Goal: Task Accomplishment & Management: Use online tool/utility

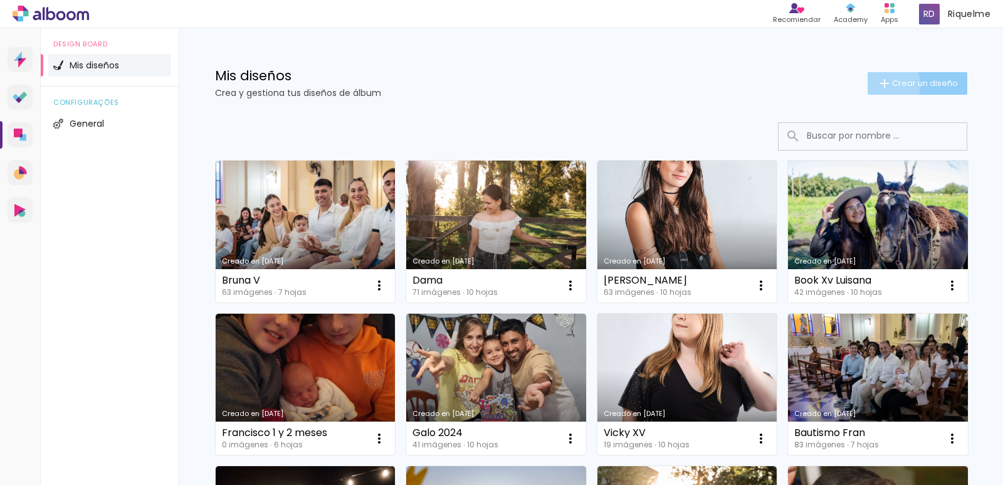
click at [883, 83] on iron-icon at bounding box center [884, 83] width 15 height 15
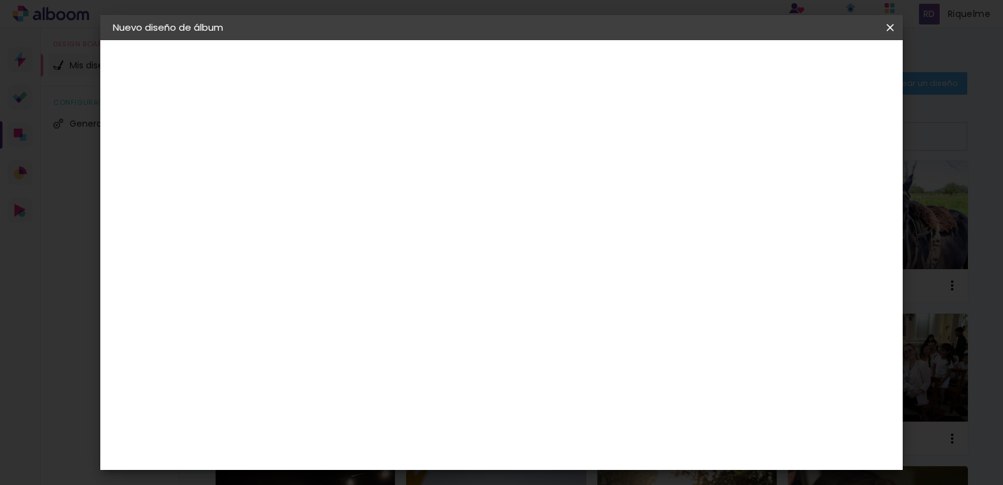
click at [318, 171] on input at bounding box center [318, 168] width 0 height 19
type input "Asia XV"
click at [0, 0] on slot "Avanzar" at bounding box center [0, 0] width 0 height 0
click at [395, 193] on input at bounding box center [341, 191] width 108 height 16
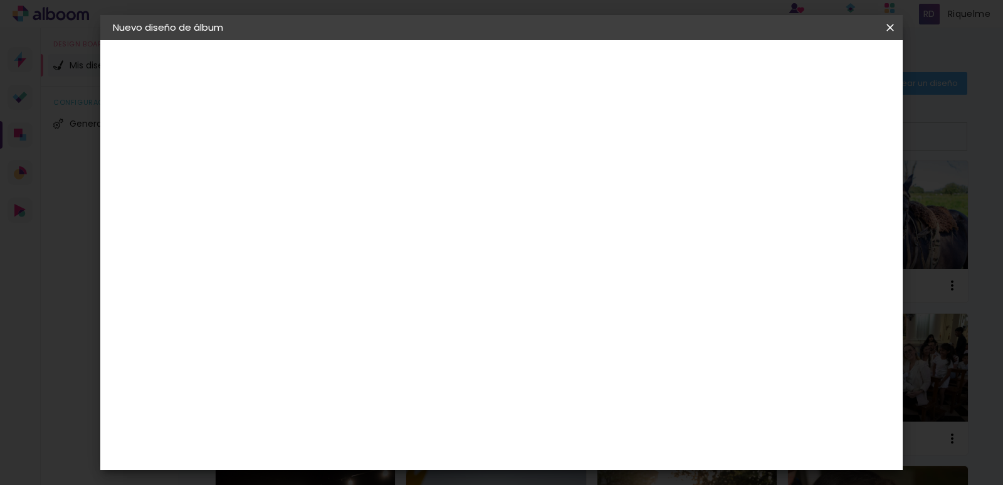
scroll to position [164, 0]
click at [326, 277] on div "La Isla" at bounding box center [318, 287] width 16 height 20
click at [0, 0] on slot "Avanzar" at bounding box center [0, 0] width 0 height 0
click at [367, 209] on input "text" at bounding box center [342, 218] width 49 height 19
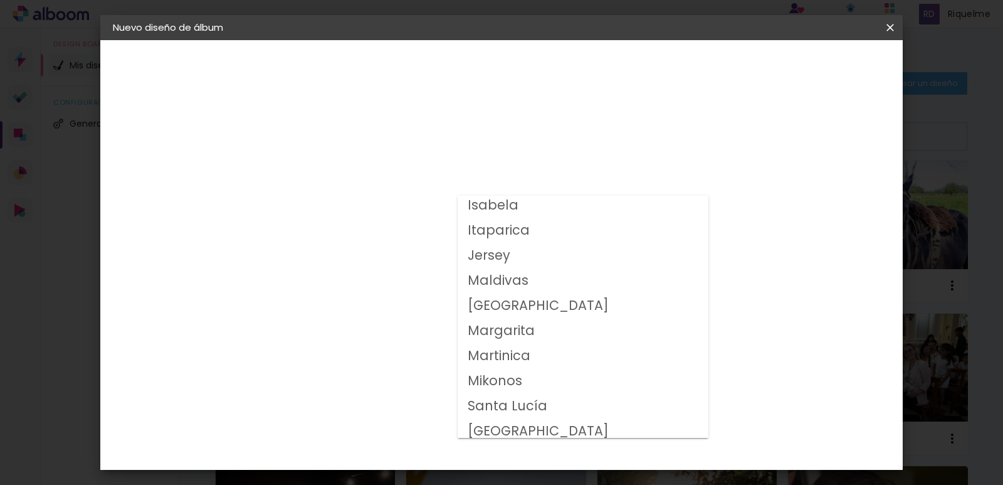
scroll to position [254, 0]
click at [0, 0] on slot "Manhattan" at bounding box center [0, 0] width 0 height 0
type input "Manhattan"
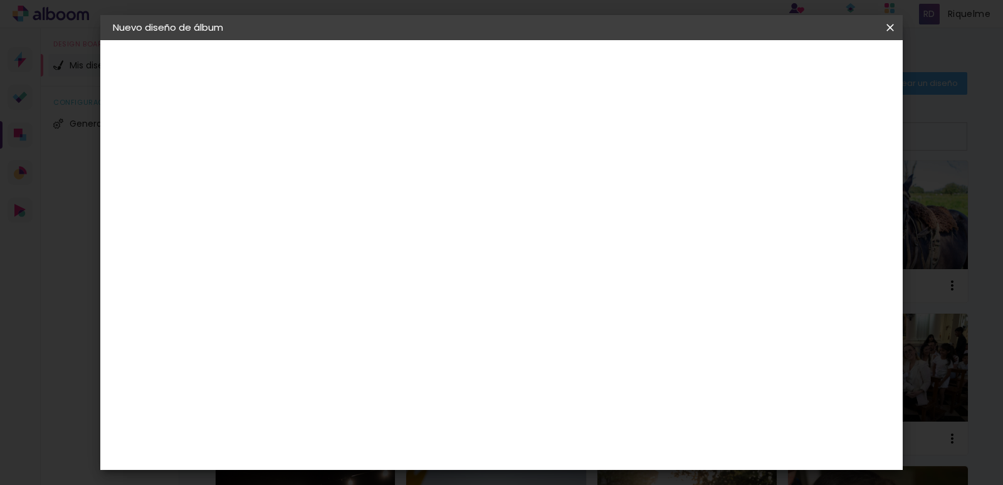
scroll to position [135, 0]
click at [447, 188] on span "20 × 30 cm" at bounding box center [425, 204] width 45 height 33
click at [0, 0] on slot "Avanzar" at bounding box center [0, 0] width 0 height 0
type paper-checkbox "on"
click at [792, 140] on div "Mostrar sangría" at bounding box center [782, 136] width 85 height 16
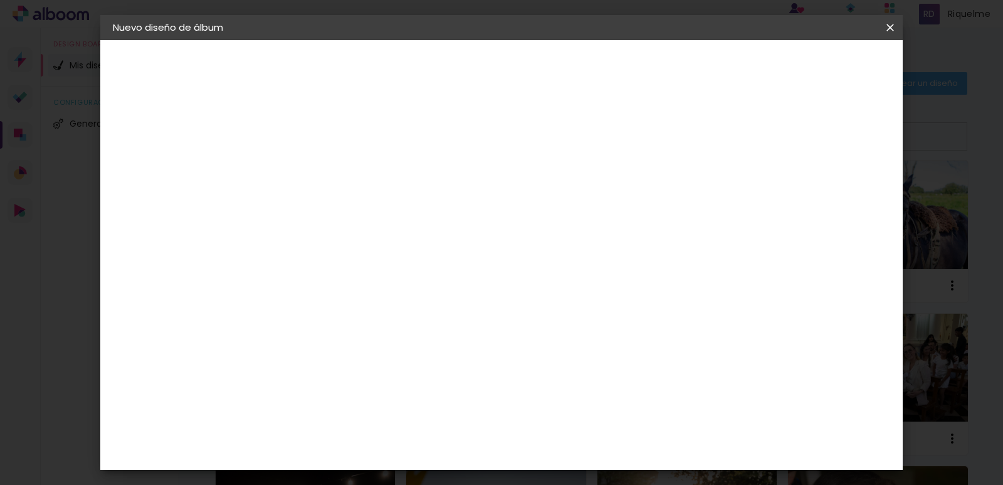
click at [794, 138] on div "Mostrar sangría" at bounding box center [782, 136] width 85 height 16
click at [740, 137] on div at bounding box center [734, 135] width 11 height 11
click at [793, 133] on div "Mostrar sangría" at bounding box center [782, 136] width 85 height 16
click at [812, 66] on span "Empezar diseño" at bounding box center [778, 66] width 70 height 9
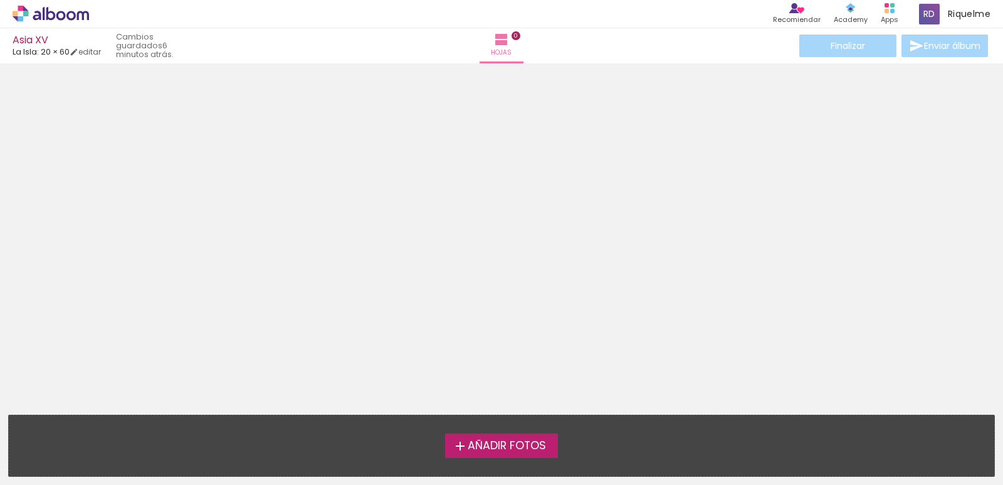
click at [485, 176] on div at bounding box center [501, 223] width 1003 height 311
click at [473, 442] on span "Añadir Fotos" at bounding box center [507, 445] width 78 height 11
click at [0, 0] on input "file" at bounding box center [0, 0] width 0 height 0
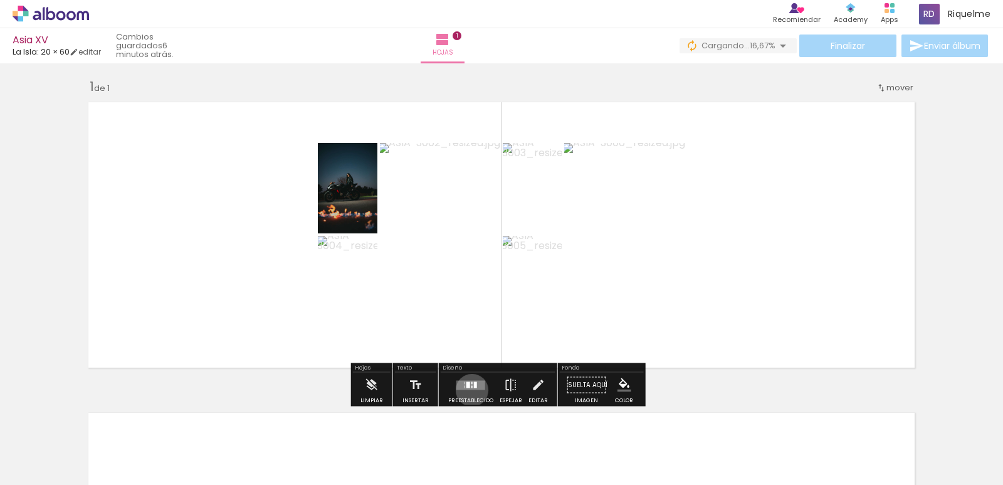
click at [0, 0] on div "Confirmar Cancelar" at bounding box center [0, 0] width 0 height 0
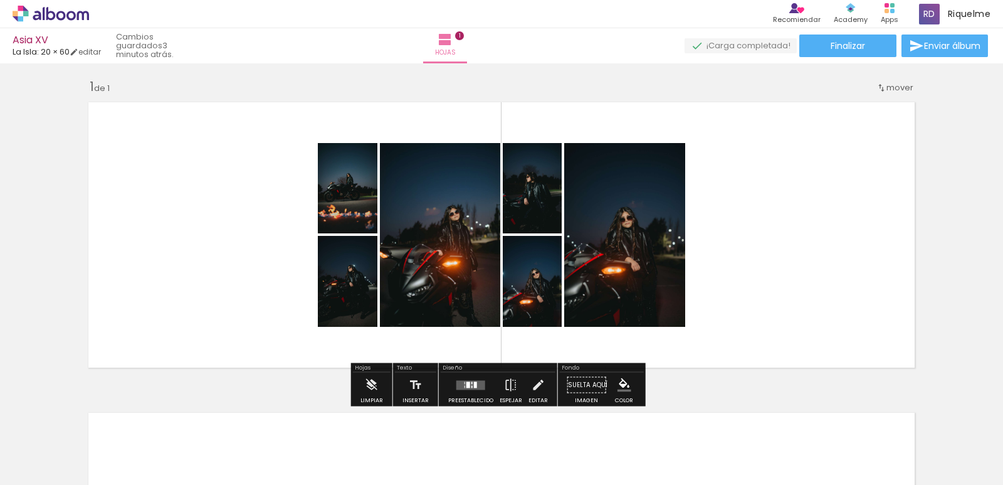
click at [48, 466] on span "Añadir Fotos" at bounding box center [38, 468] width 24 height 14
click at [0, 0] on input "file" at bounding box center [0, 0] width 0 height 0
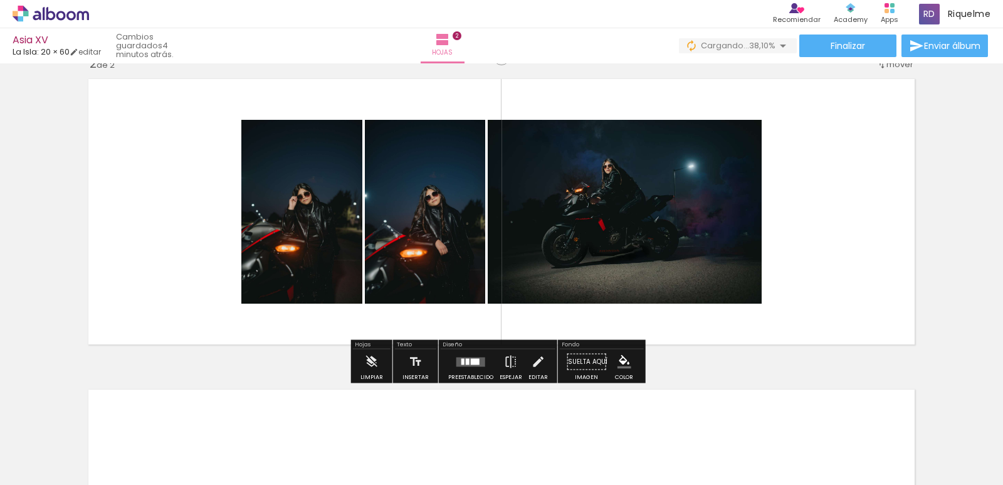
scroll to position [339, 0]
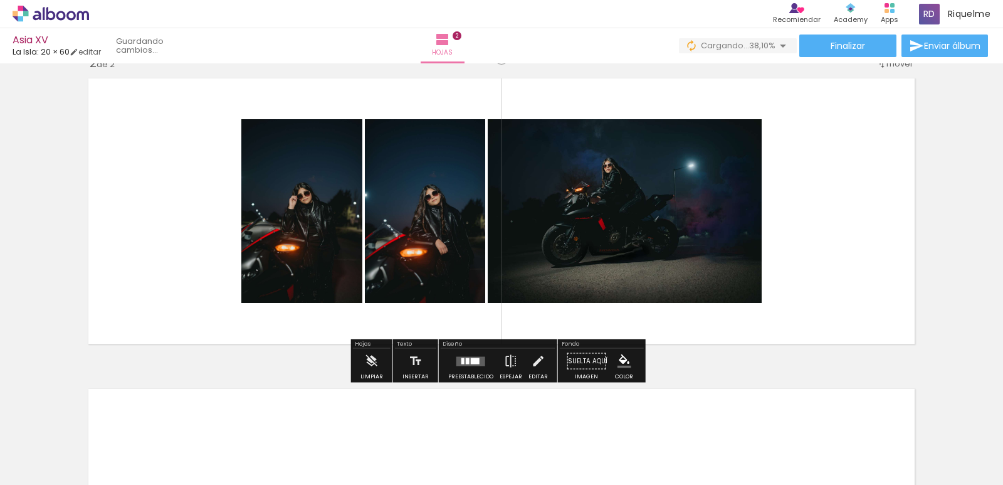
click at [0, 0] on div "Confirmar Cancelar" at bounding box center [0, 0] width 0 height 0
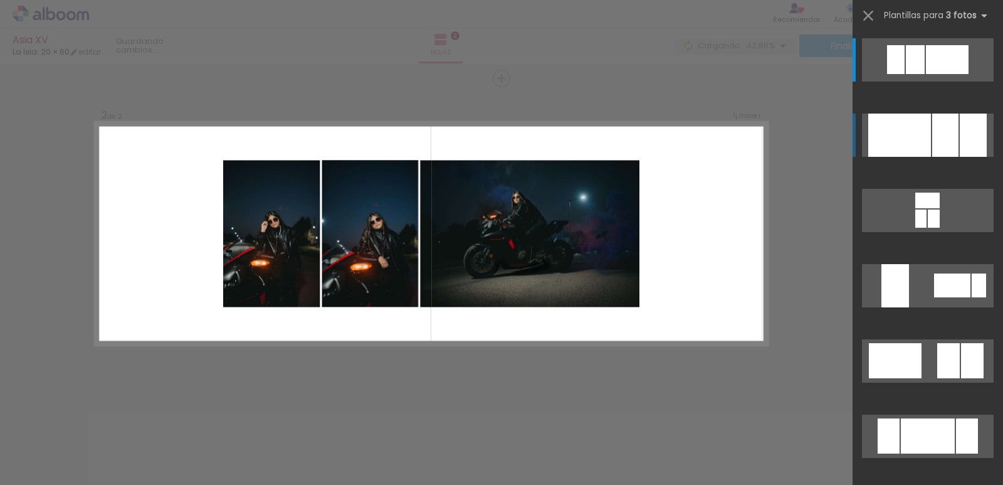
scroll to position [315, 0]
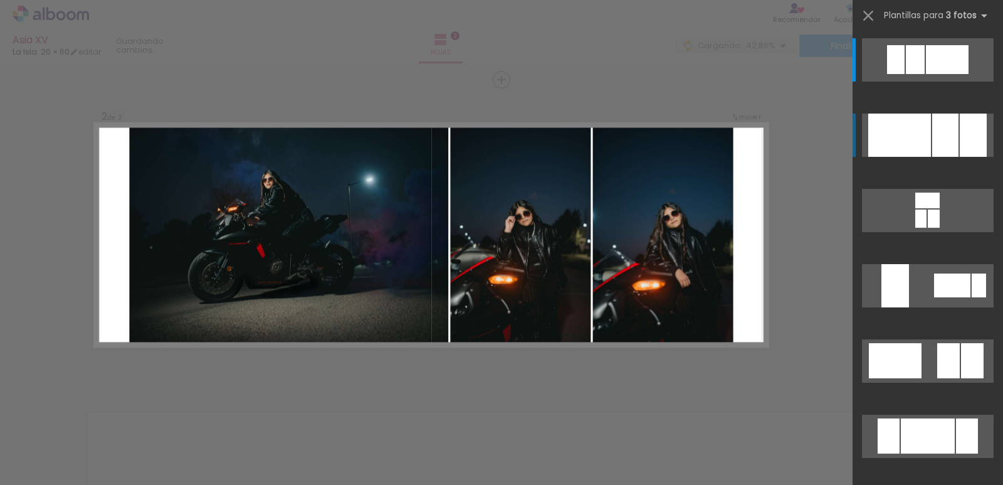
click at [946, 141] on div at bounding box center [946, 135] width 26 height 43
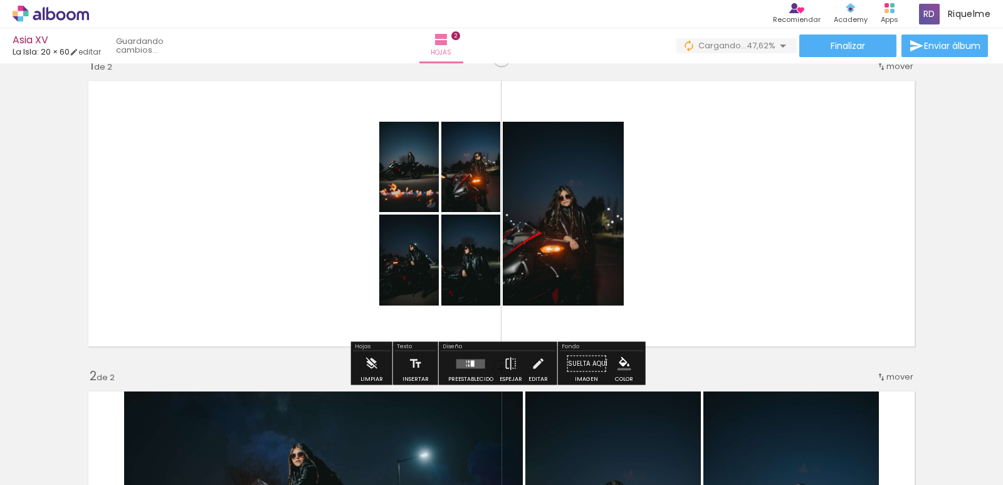
scroll to position [28, 0]
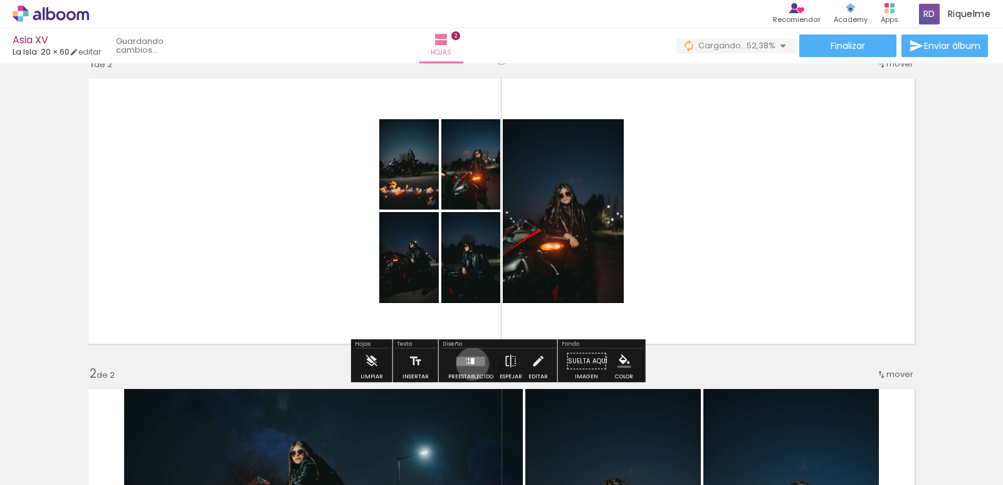
click at [0, 0] on div "Confirmar Cancelar" at bounding box center [0, 0] width 0 height 0
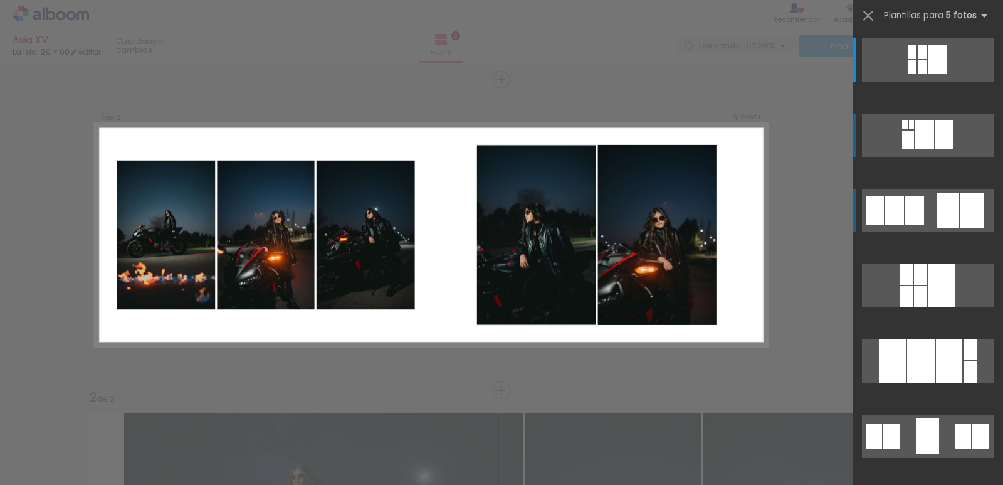
scroll to position [4, 0]
click at [934, 149] on div at bounding box center [925, 134] width 19 height 29
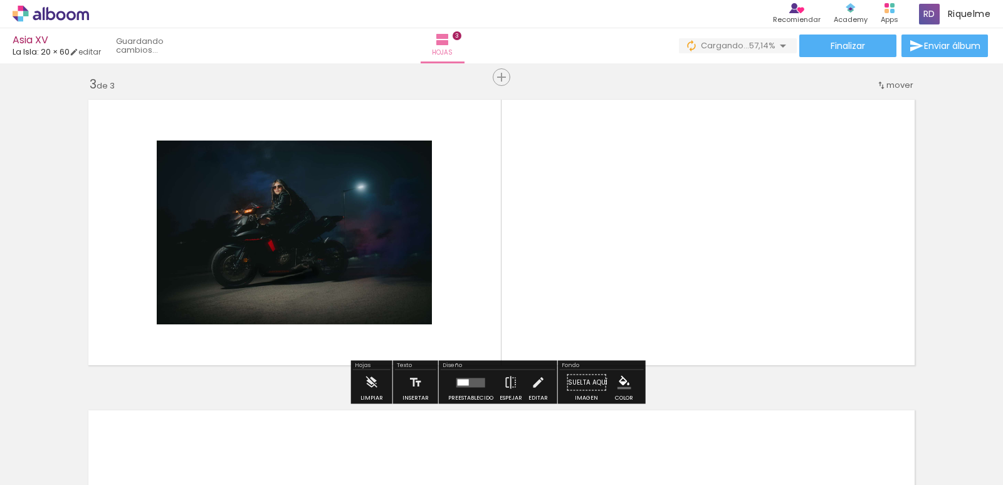
scroll to position [625, 0]
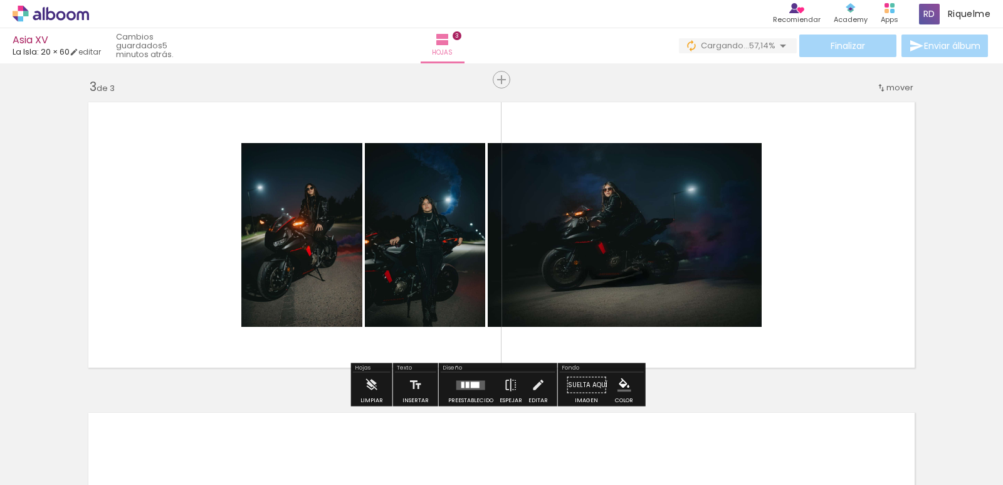
click at [0, 0] on div "Confirmar Cancelar" at bounding box center [0, 0] width 0 height 0
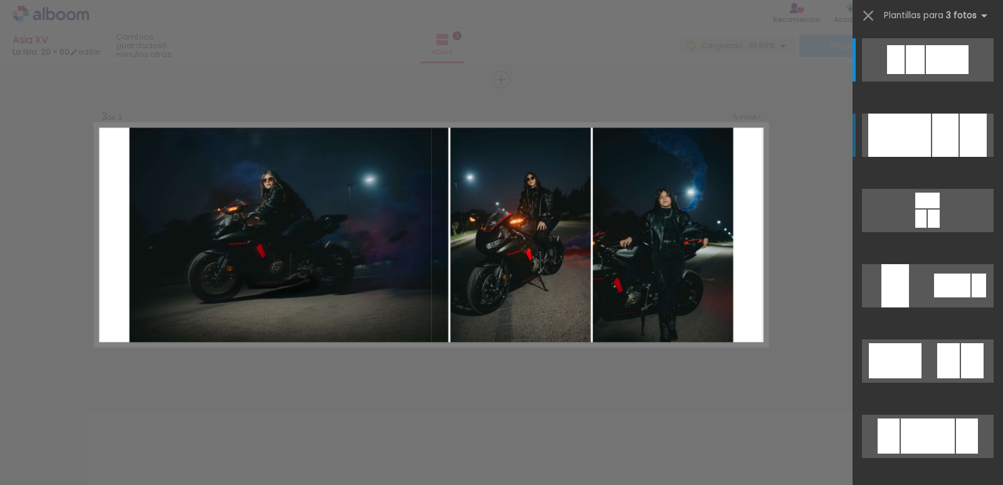
click at [944, 151] on div at bounding box center [946, 135] width 26 height 43
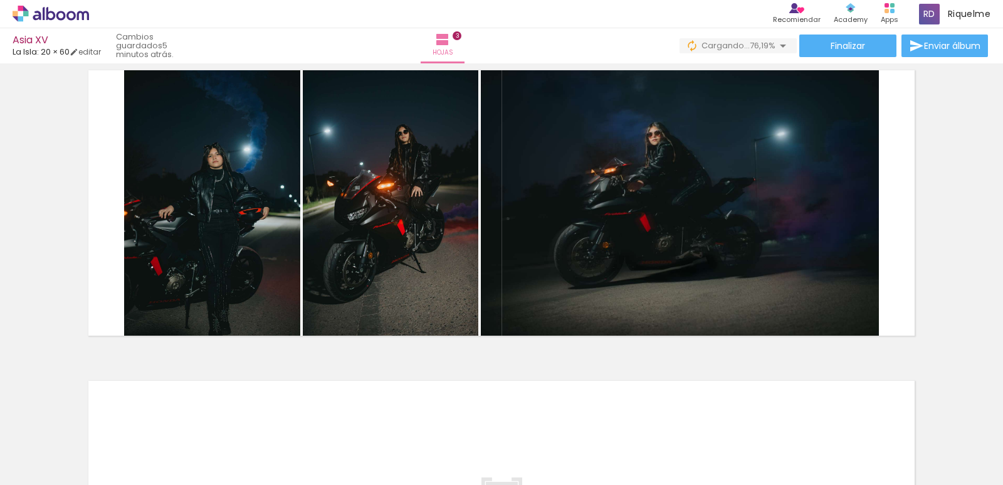
scroll to position [668, 0]
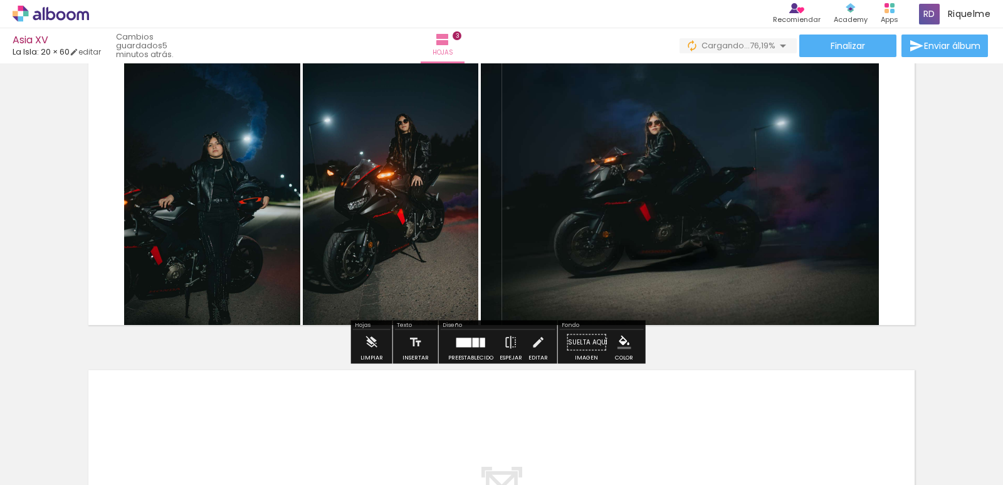
click at [0, 0] on div "Confirmar Cancelar" at bounding box center [0, 0] width 0 height 0
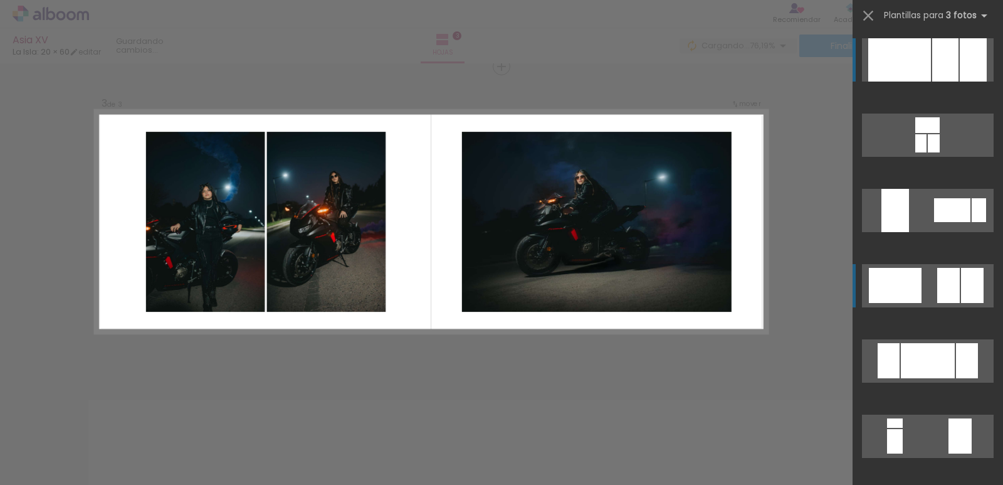
scroll to position [625, 0]
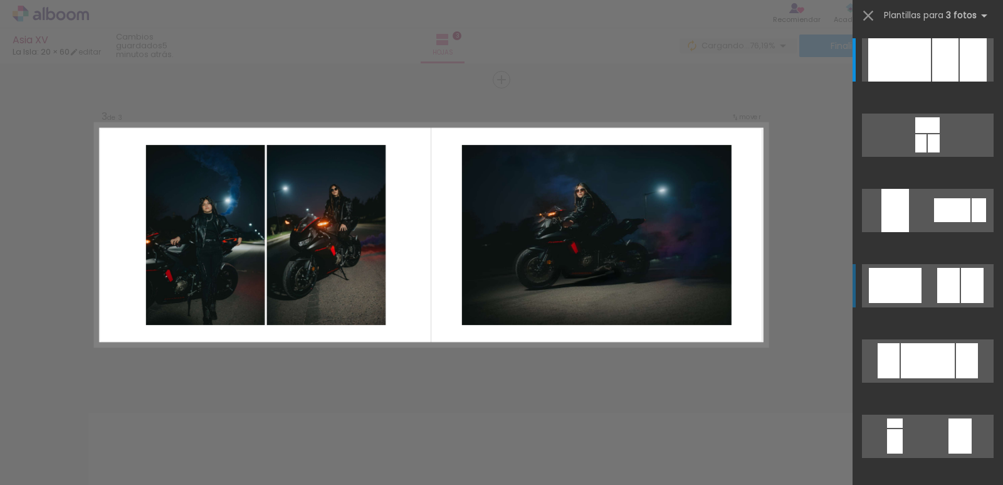
click at [917, 82] on div at bounding box center [900, 59] width 63 height 43
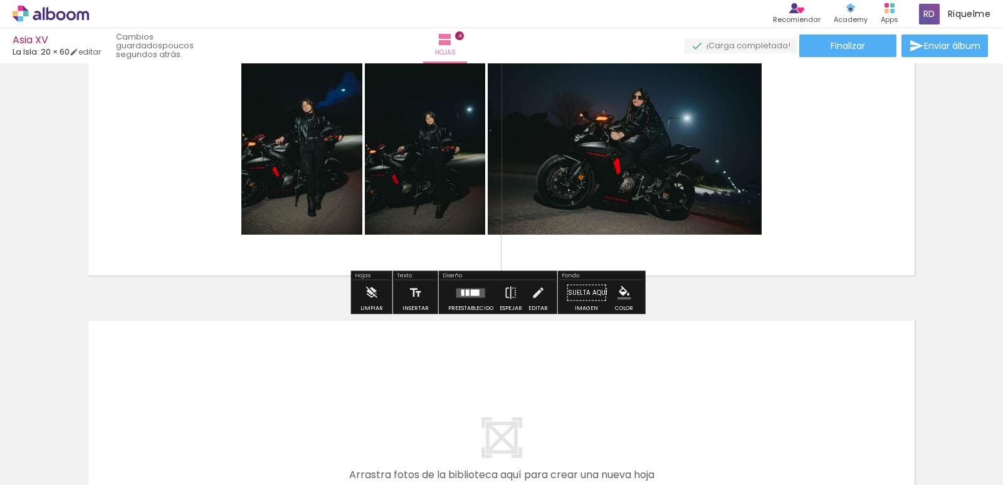
scroll to position [1030, 0]
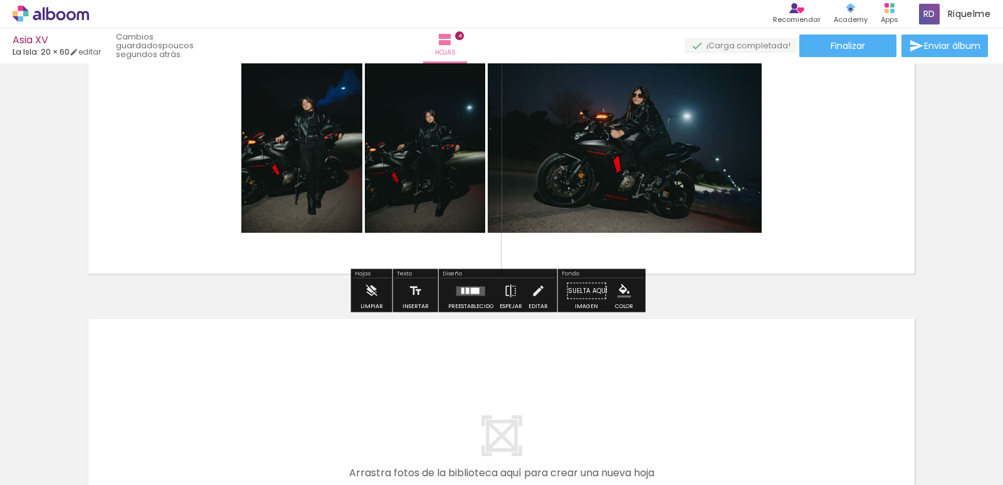
click at [0, 0] on div "Confirmar Cancelar" at bounding box center [0, 0] width 0 height 0
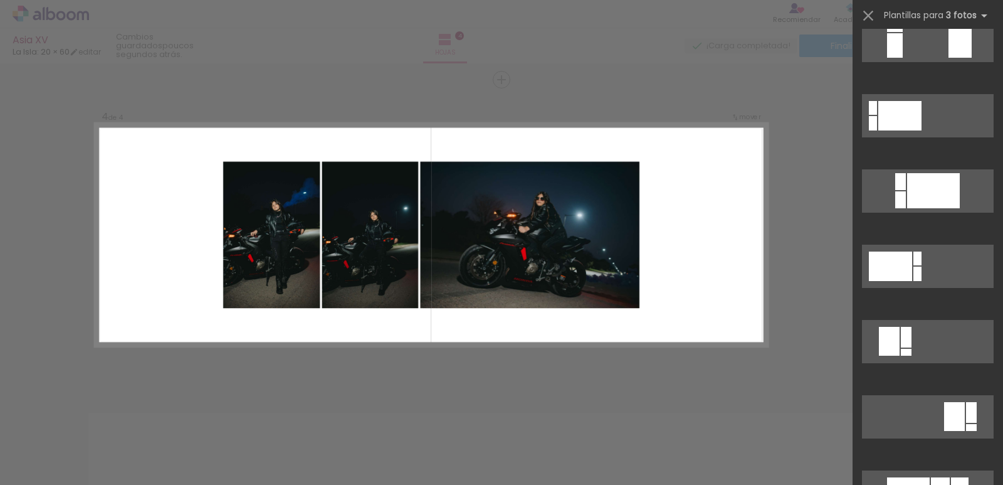
scroll to position [585, 0]
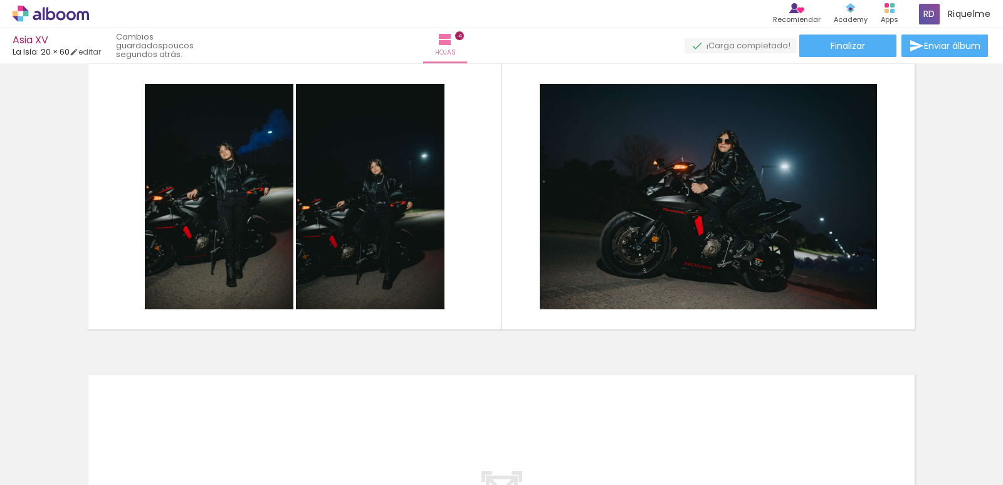
scroll to position [944, 0]
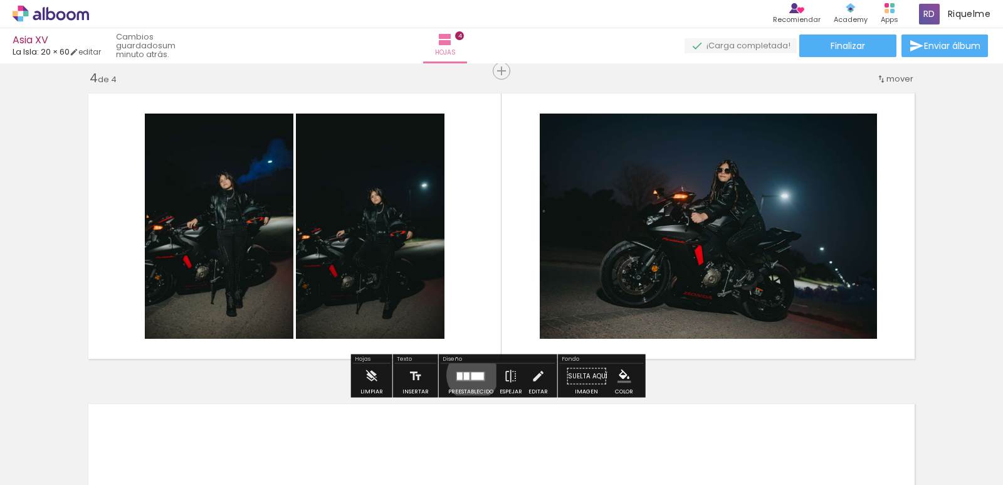
click at [0, 0] on div "Confirmar Cancelar" at bounding box center [0, 0] width 0 height 0
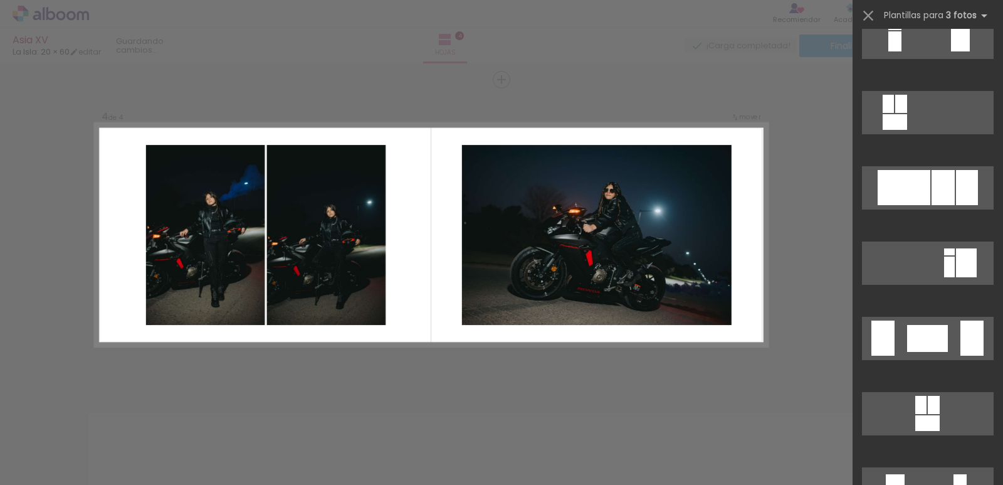
scroll to position [978, 0]
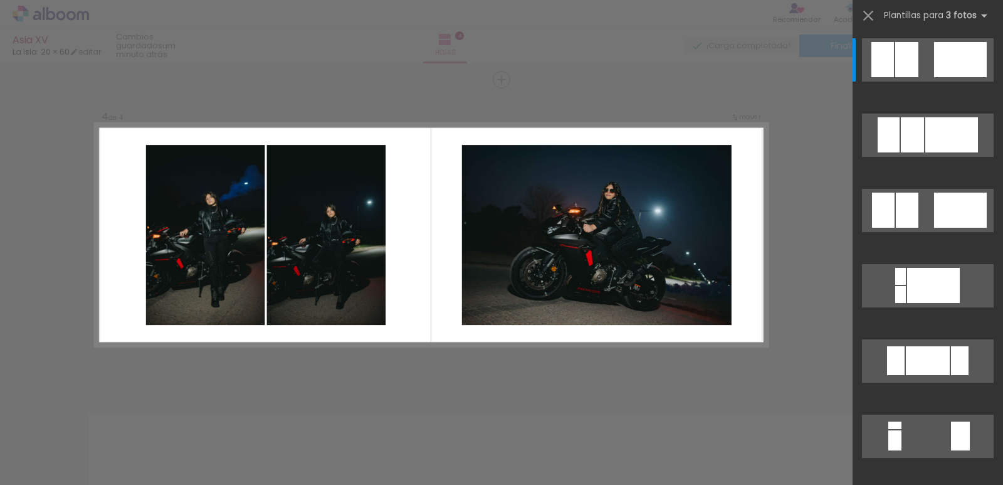
click at [947, 162] on div at bounding box center [928, 141] width 151 height 75
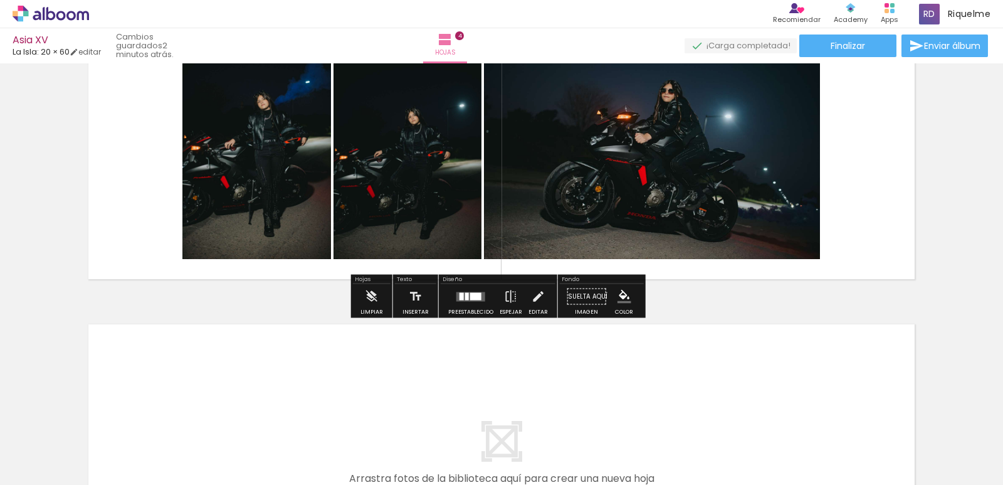
scroll to position [1033, 0]
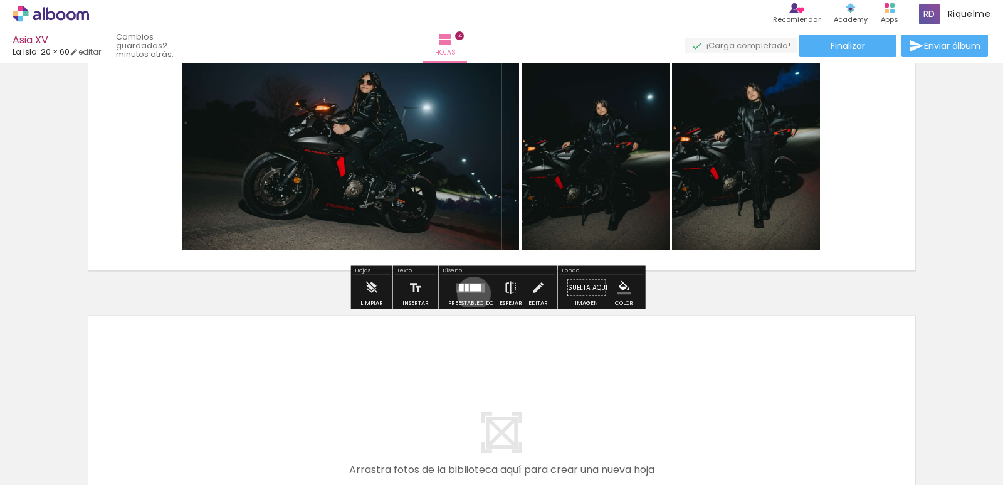
click at [0, 0] on div "Confirmar Cancelar" at bounding box center [0, 0] width 0 height 0
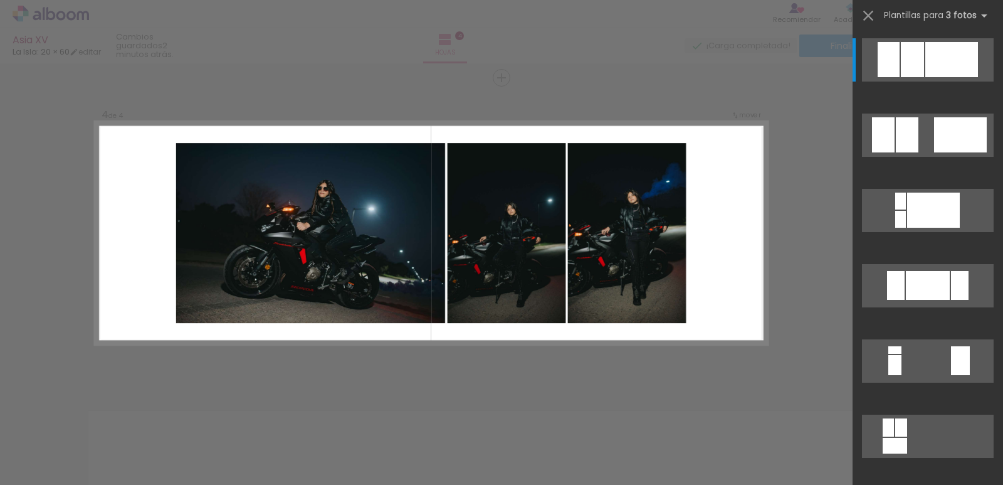
scroll to position [936, 0]
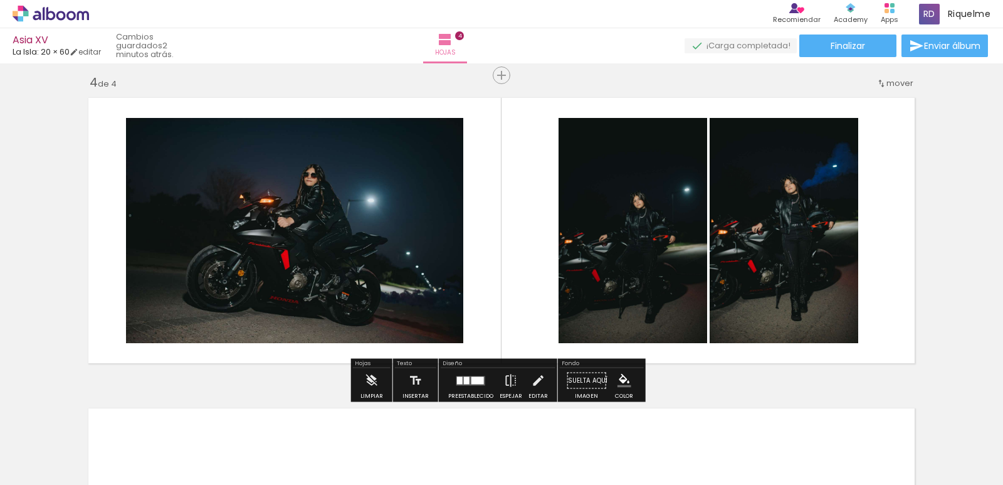
scroll to position [949, 0]
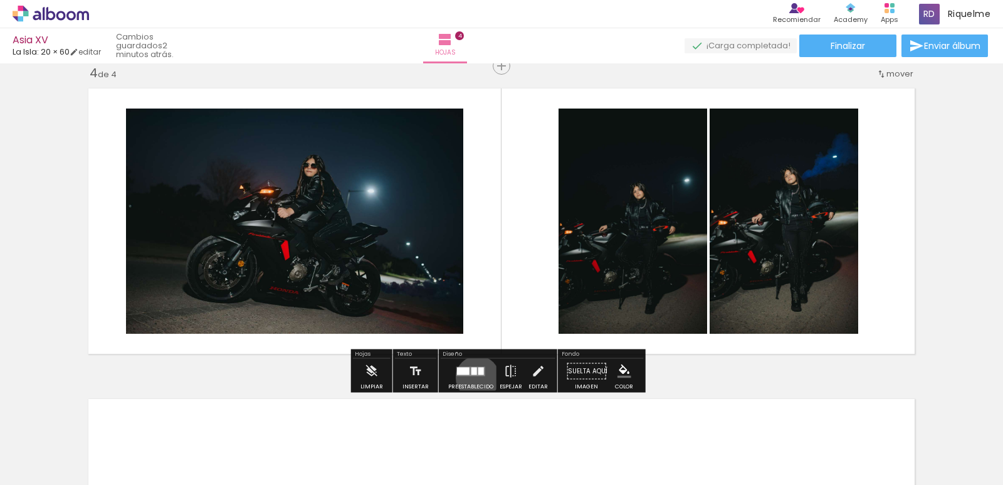
click at [0, 0] on div "Confirmar Cancelar" at bounding box center [0, 0] width 0 height 0
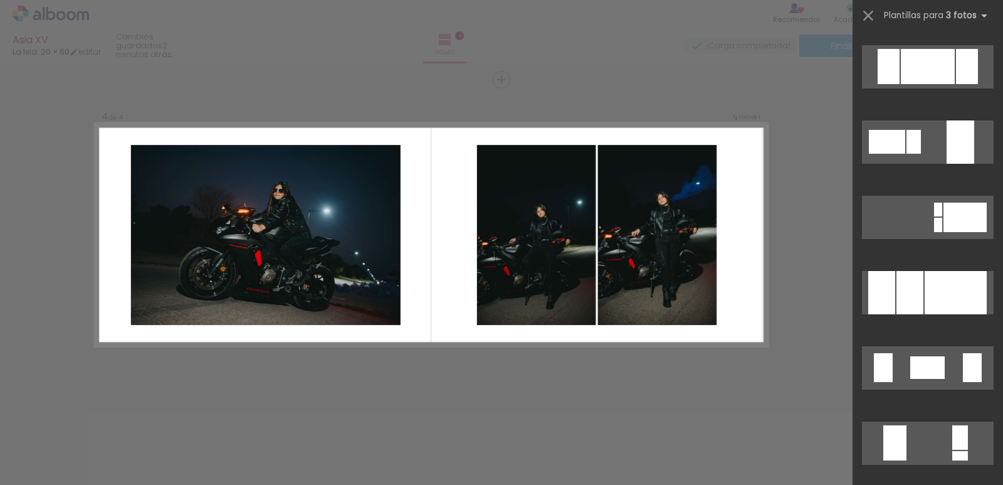
scroll to position [2725, 0]
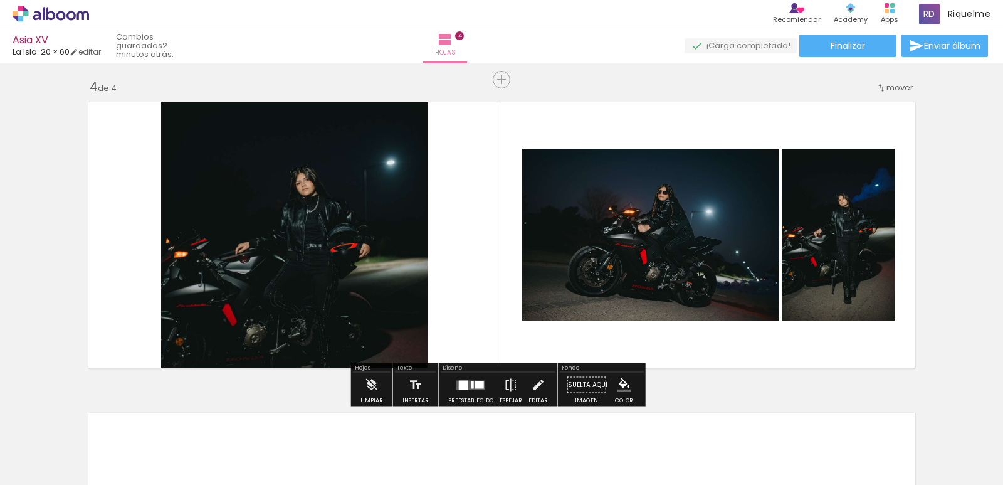
click at [353, 258] on div at bounding box center [294, 234] width 267 height 399
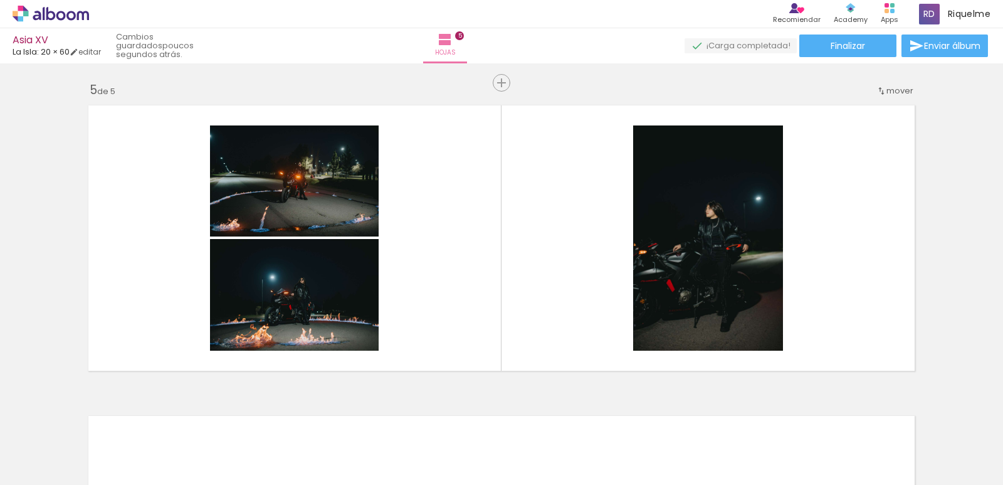
scroll to position [1256, 0]
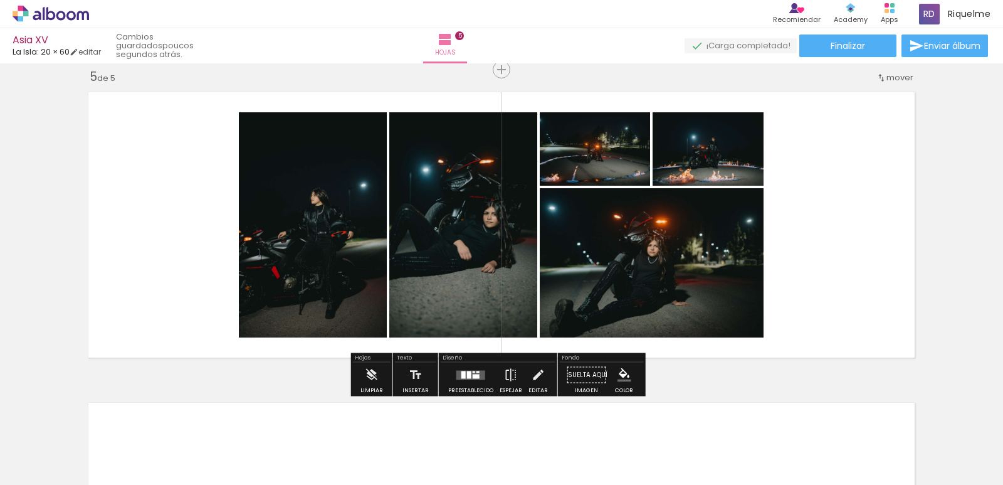
scroll to position [0, 578]
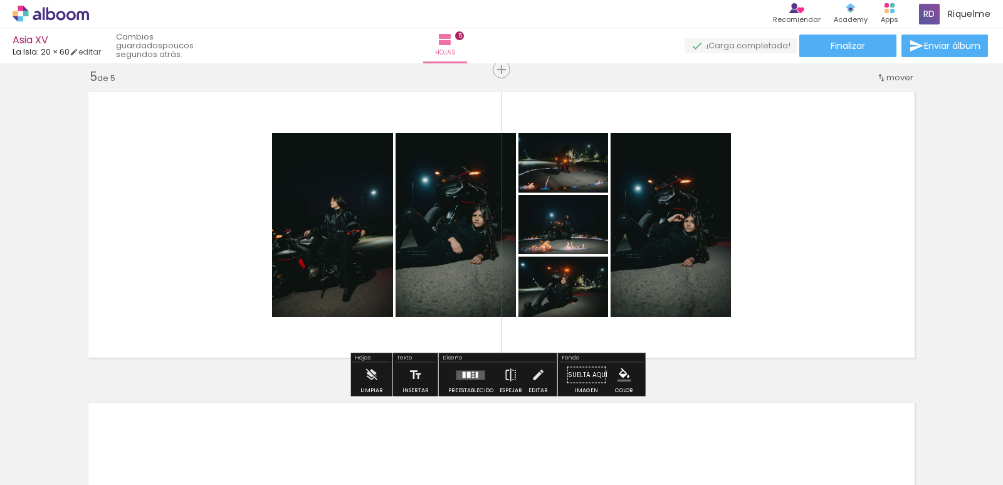
click at [0, 0] on div "Confirmar Cancelar" at bounding box center [0, 0] width 0 height 0
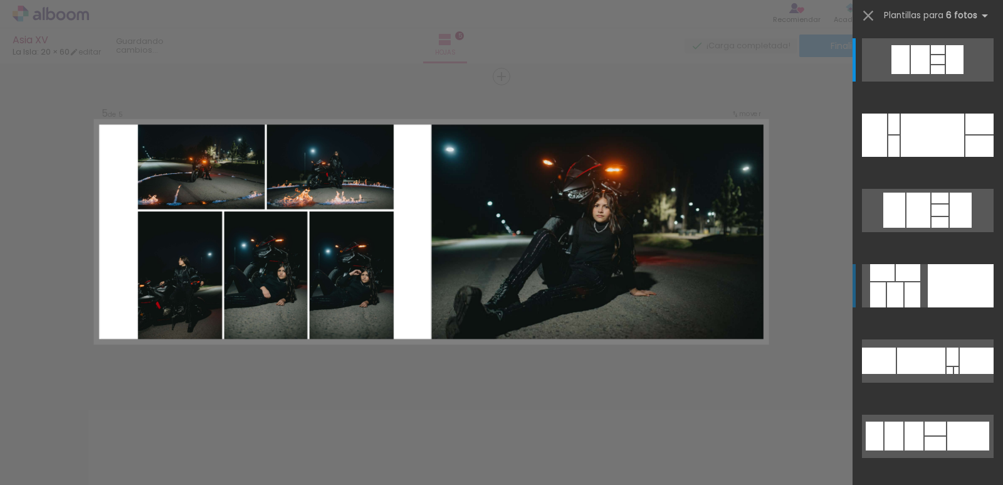
scroll to position [1246, 0]
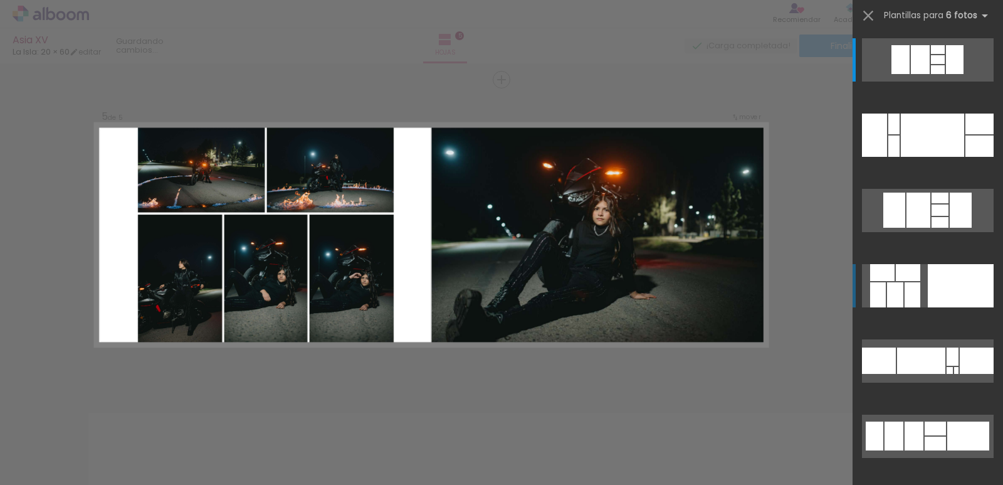
click at [966, 157] on div at bounding box center [980, 145] width 28 height 21
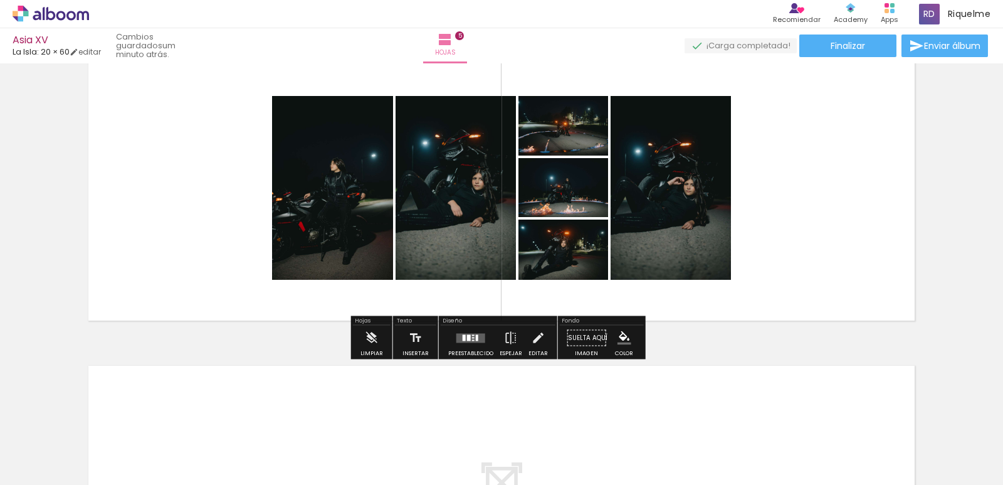
scroll to position [1325, 0]
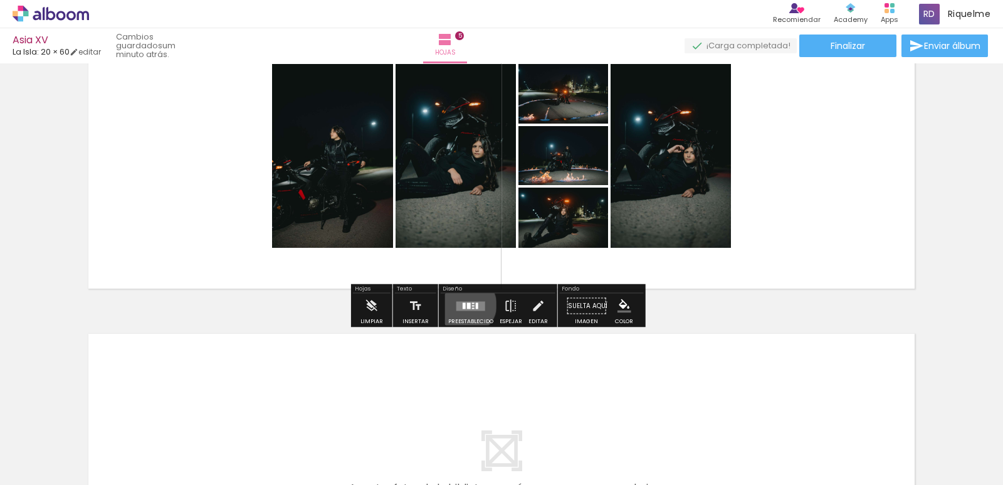
click at [0, 0] on div "Confirmar Cancelar" at bounding box center [0, 0] width 0 height 0
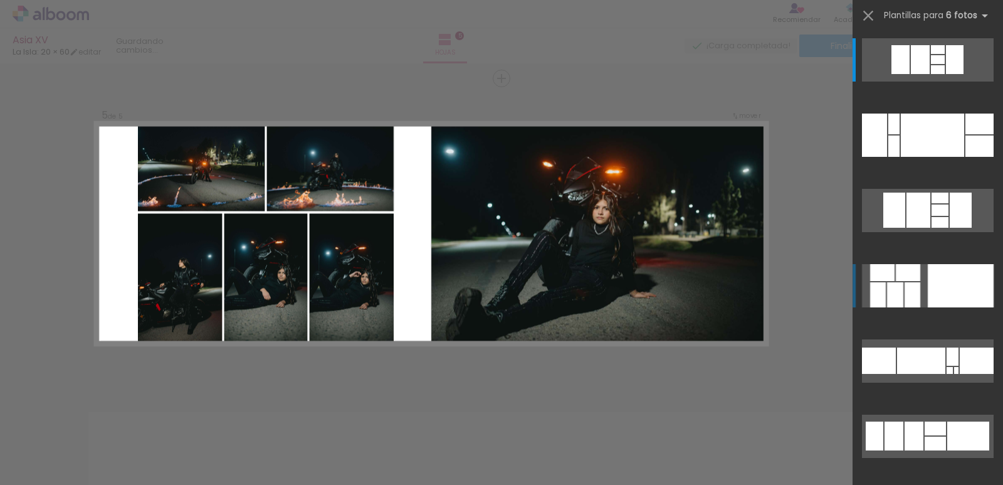
scroll to position [1246, 0]
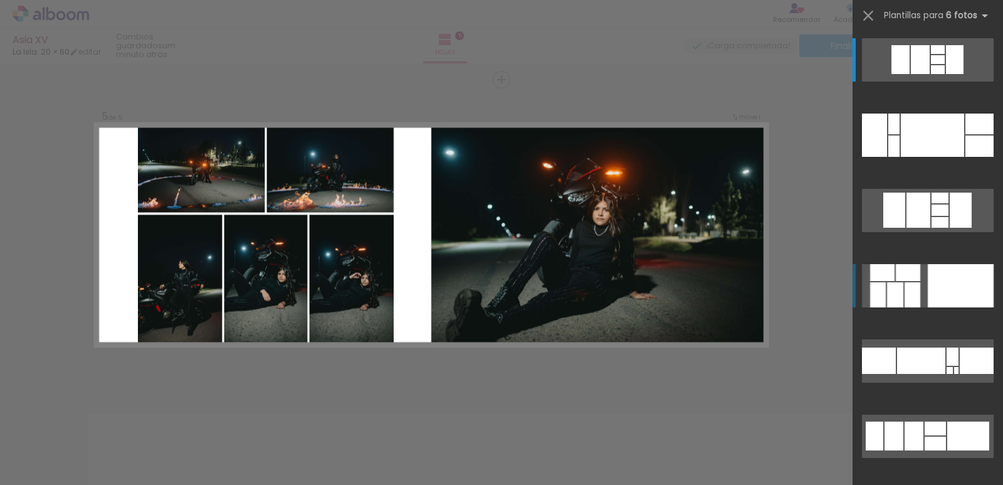
click at [966, 157] on div at bounding box center [980, 145] width 28 height 21
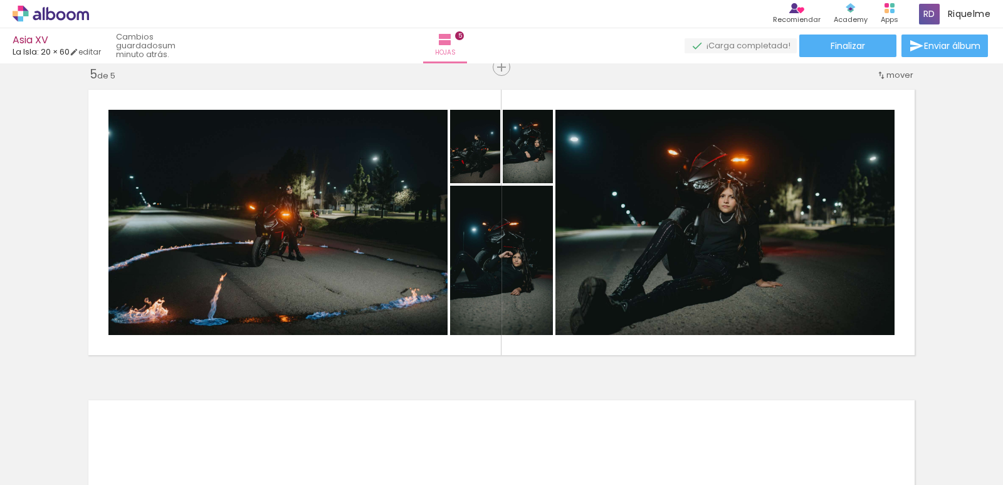
scroll to position [1261, 0]
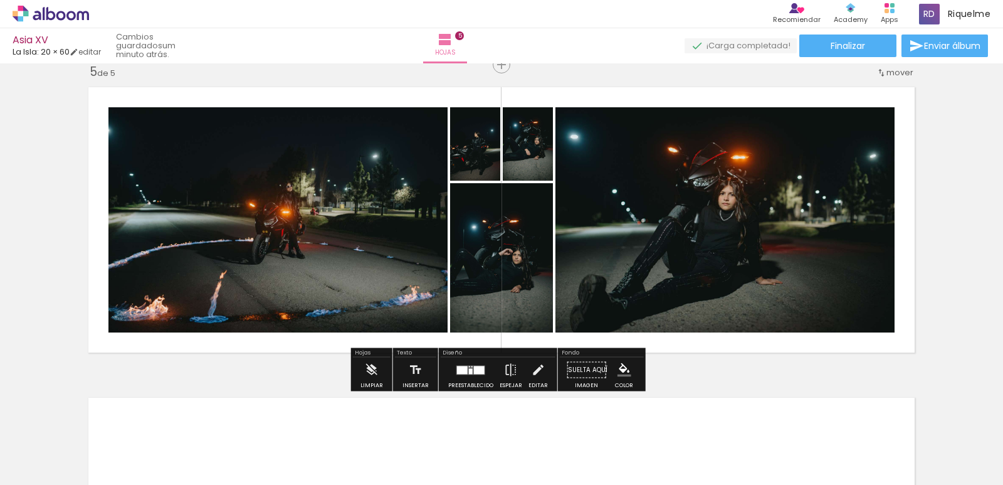
click at [0, 0] on div "Confirmar Cancelar" at bounding box center [0, 0] width 0 height 0
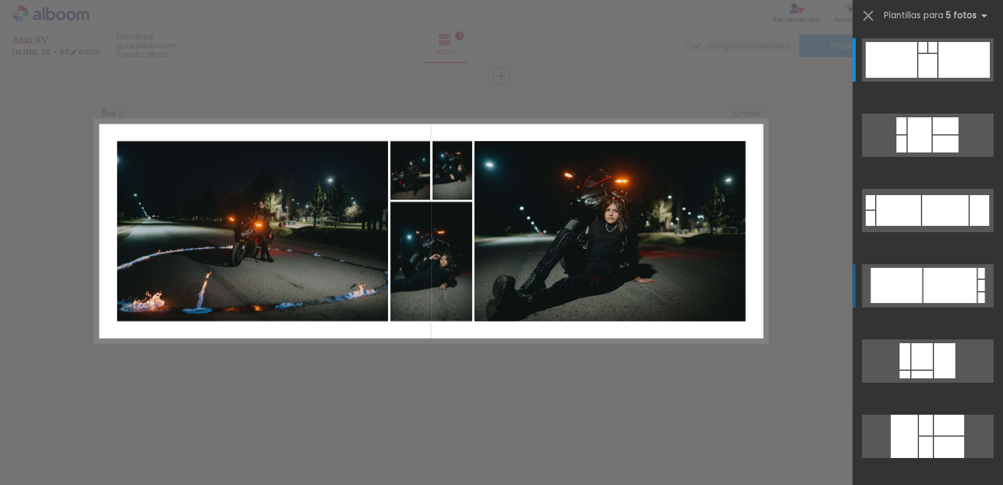
scroll to position [1246, 0]
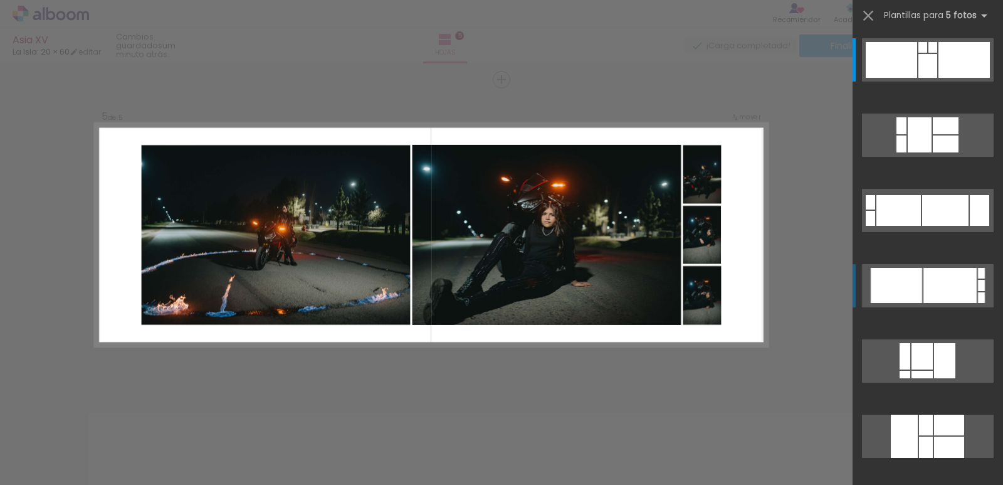
click at [897, 134] on div at bounding box center [902, 125] width 10 height 17
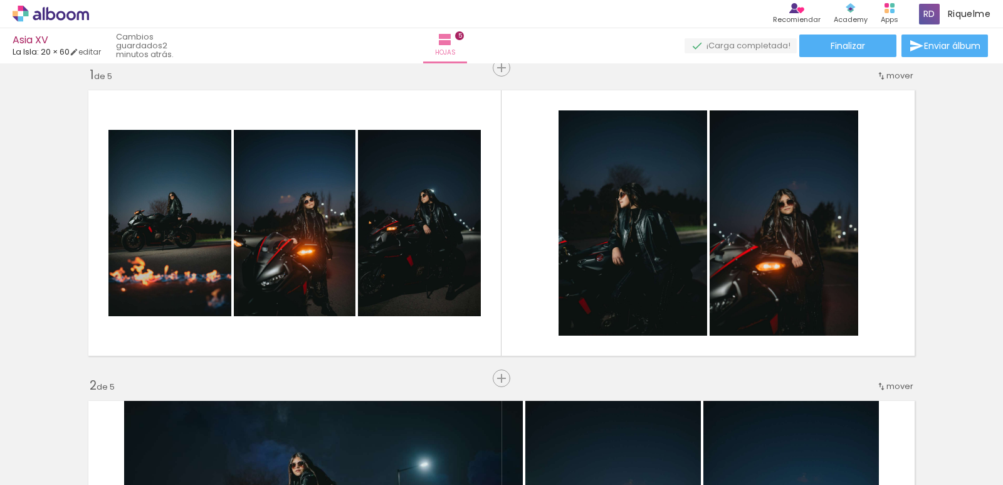
scroll to position [0, 0]
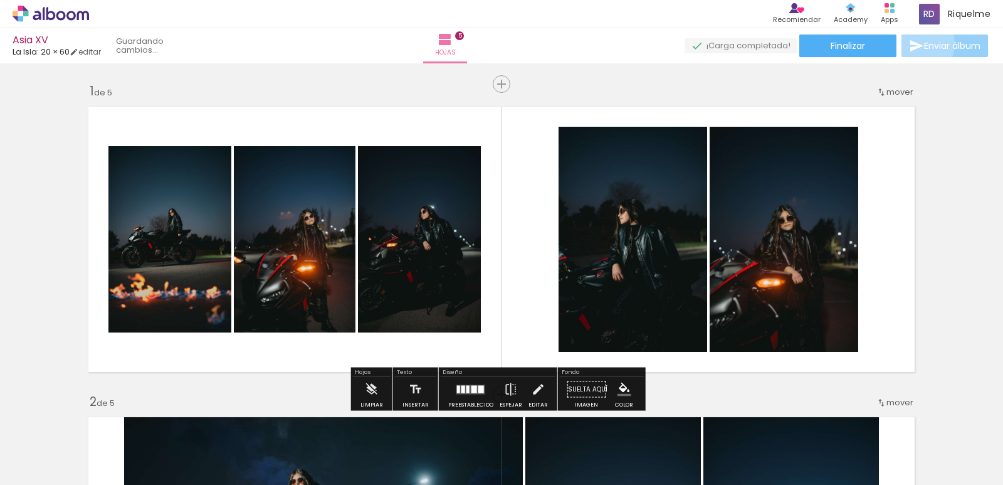
click at [911, 44] on iron-icon at bounding box center [916, 45] width 15 height 15
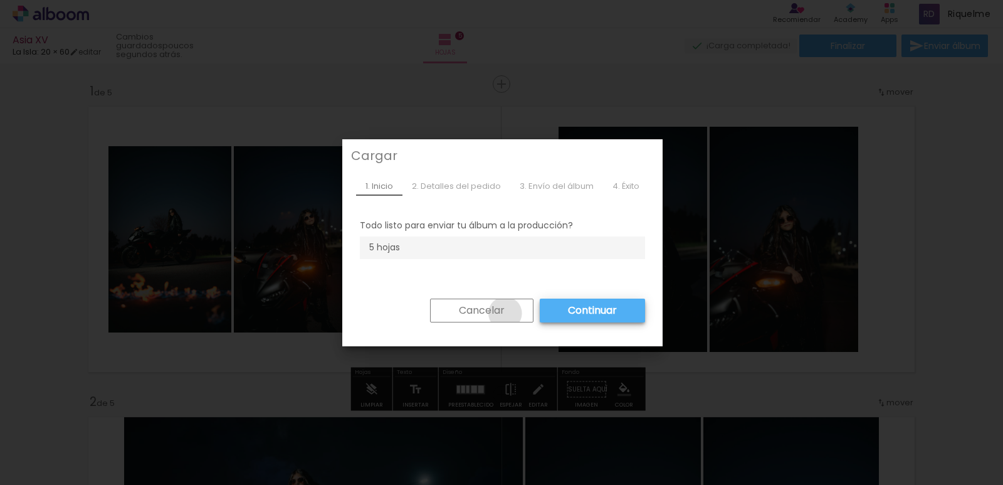
click at [501, 313] on iron-overlay-backdrop at bounding box center [501, 242] width 1003 height 485
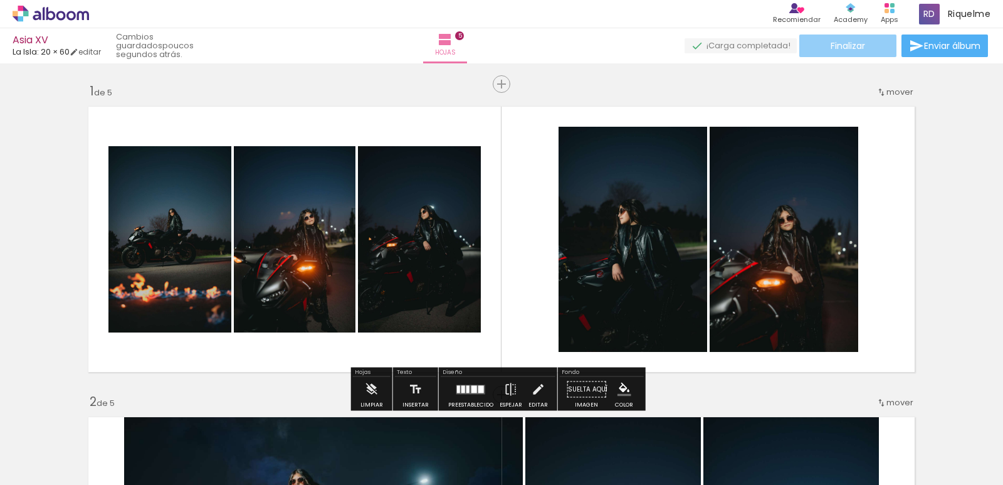
click at [835, 50] on span "Finalizar" at bounding box center [848, 45] width 34 height 9
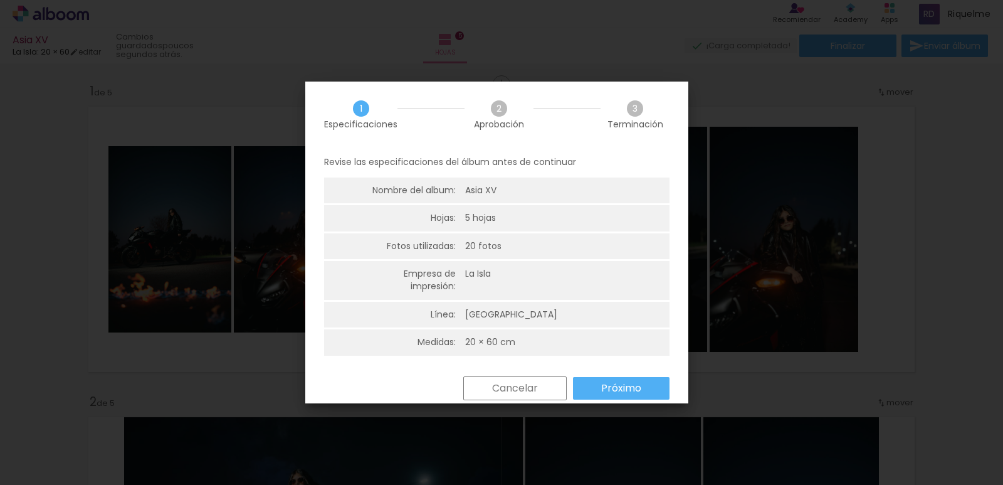
click at [0, 0] on div "Regresar Cancelar Próximo" at bounding box center [0, 0] width 0 height 0
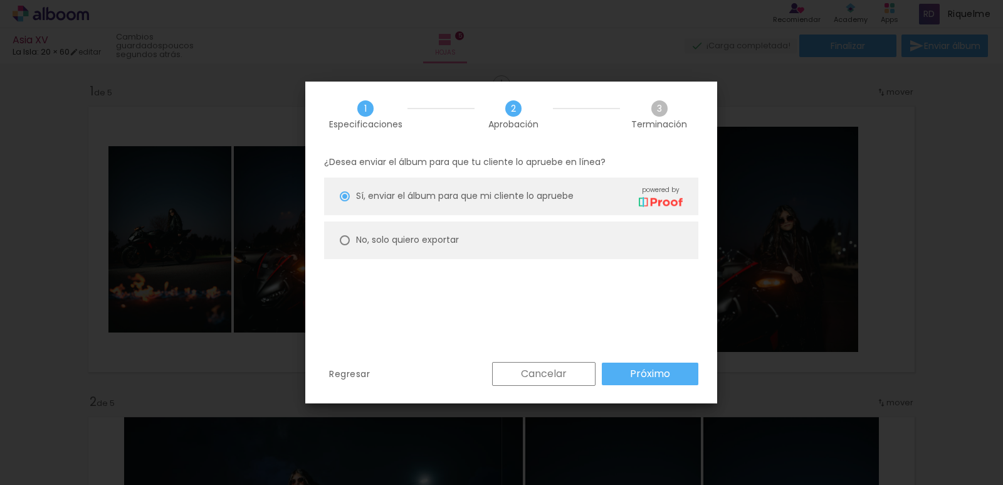
type paper-radio-button "on"
click at [0, 0] on slot "No, solo quiero exportar" at bounding box center [0, 0] width 0 height 0
click at [671, 378] on paper-button "Próximo" at bounding box center [650, 373] width 97 height 23
type input "Alta, 300 DPI"
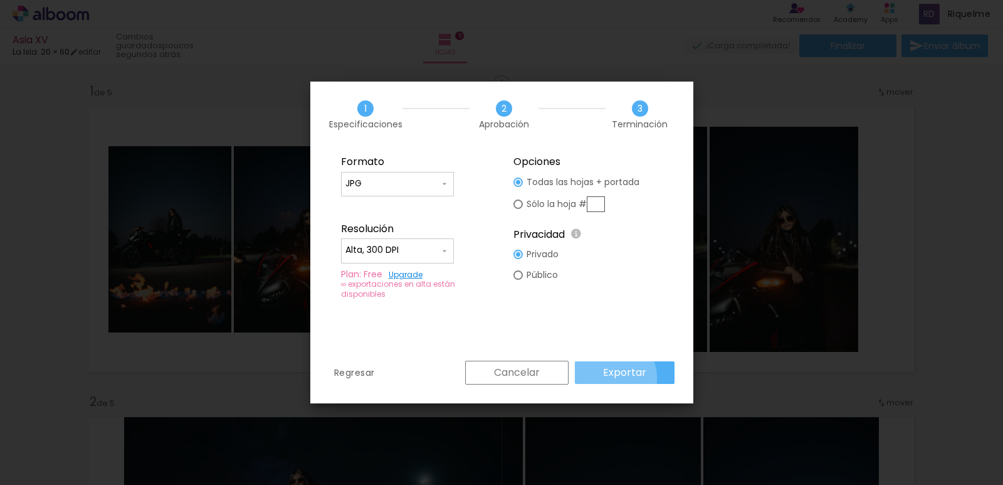
click at [0, 0] on slot "Exportar" at bounding box center [0, 0] width 0 height 0
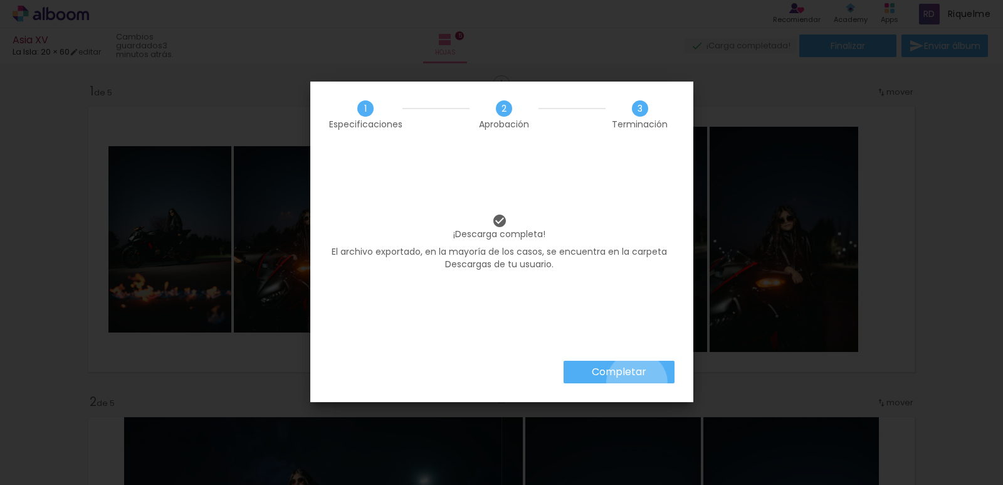
click at [636, 383] on iron-overlay-backdrop at bounding box center [501, 242] width 1003 height 485
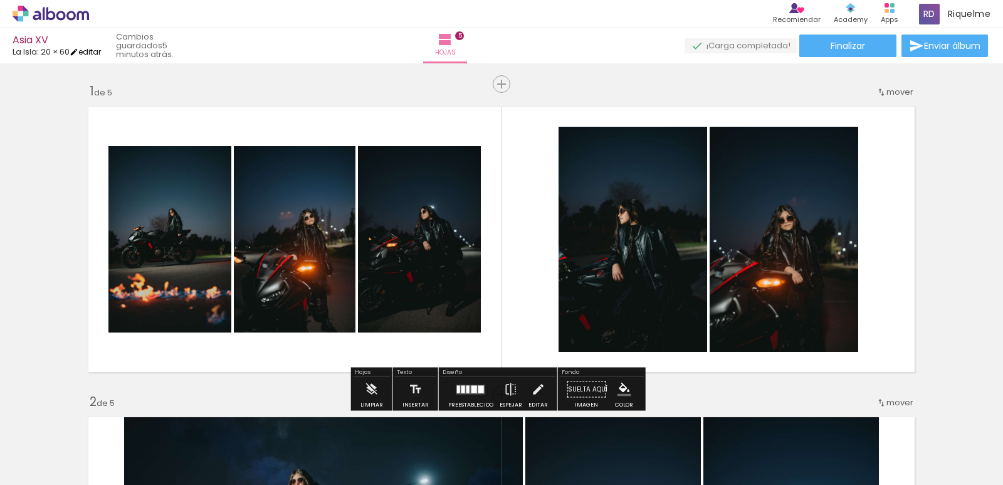
click at [98, 51] on link "editar" at bounding box center [85, 51] width 31 height 11
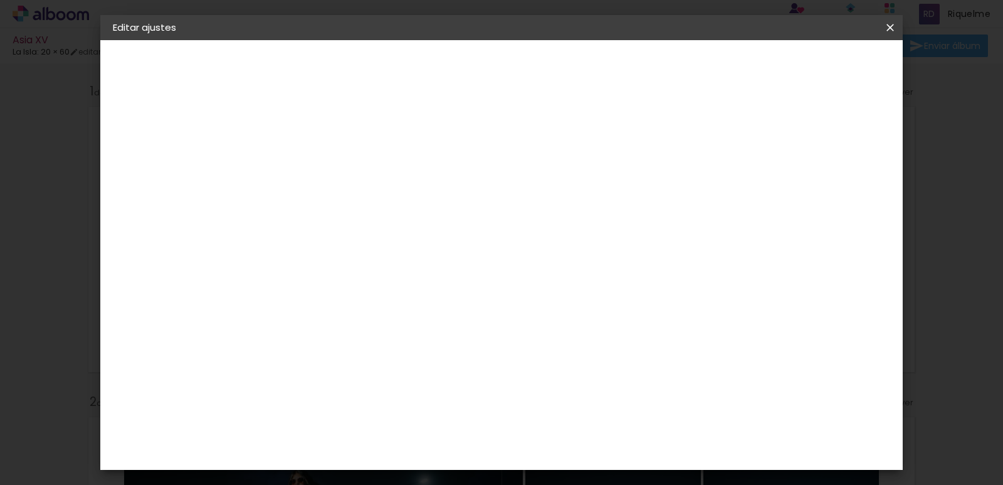
click at [694, 73] on paper-button "Volver" at bounding box center [668, 66] width 52 height 21
click at [386, 203] on div "Elige el tamaño" at bounding box center [350, 224] width 73 height 43
click at [386, 211] on div "Elige el tamaño" at bounding box center [350, 224] width 73 height 43
click at [386, 203] on div "Elige el tamaño" at bounding box center [350, 224] width 73 height 43
click at [383, 147] on div "Opciones disponibles Tamaño Elige el tamaño Modelo Seleccione la plantilla del …" at bounding box center [349, 93] width 173 height 107
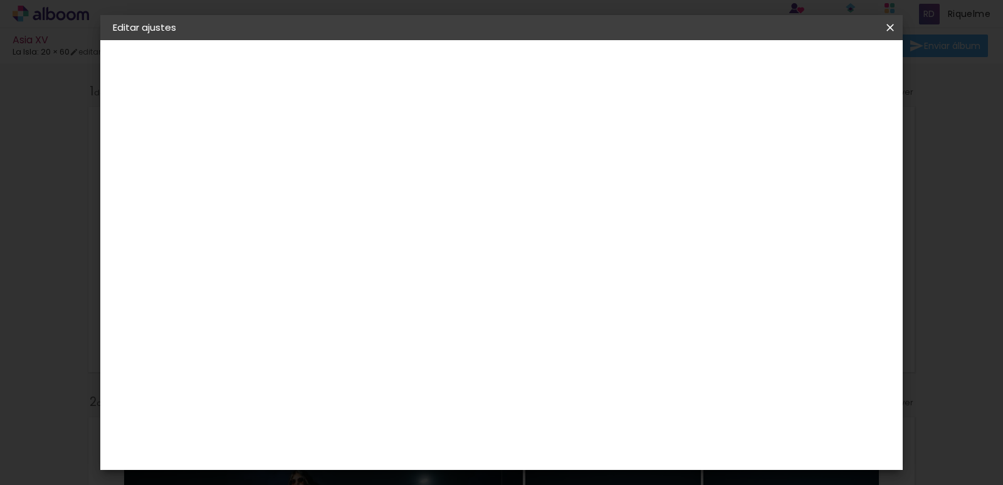
click at [386, 213] on div "Elige el tamaño" at bounding box center [350, 224] width 73 height 43
click at [386, 206] on div "Elige el tamaño" at bounding box center [350, 224] width 73 height 43
click at [386, 203] on div "Elige el tamaño" at bounding box center [350, 224] width 73 height 43
click at [0, 0] on slot "Volver" at bounding box center [0, 0] width 0 height 0
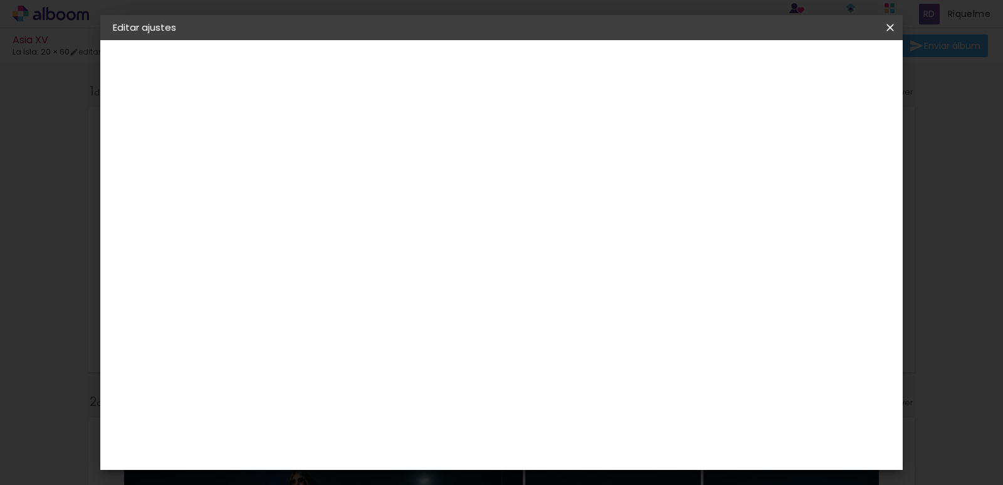
click at [0, 0] on slot "Tamaño libre" at bounding box center [0, 0] width 0 height 0
click at [0, 0] on slot "Avanzar" at bounding box center [0, 0] width 0 height 0
click at [694, 69] on paper-button "Volver" at bounding box center [668, 66] width 52 height 21
click at [550, 66] on header "Proveedor Elija un proveedor o avance con el tamaño libre. Volver Avanzar" at bounding box center [406, 82] width 287 height 85
click at [0, 0] on slot "Volver" at bounding box center [0, 0] width 0 height 0
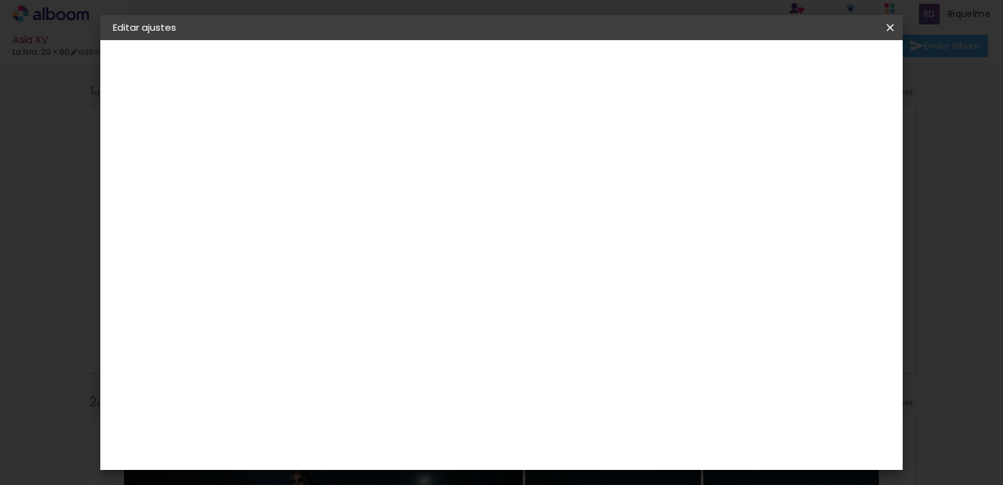
click at [0, 0] on slot "Avanzar" at bounding box center [0, 0] width 0 height 0
click at [0, 0] on slot "Tamaño libre" at bounding box center [0, 0] width 0 height 0
click at [326, 432] on div "La Isla" at bounding box center [318, 442] width 16 height 20
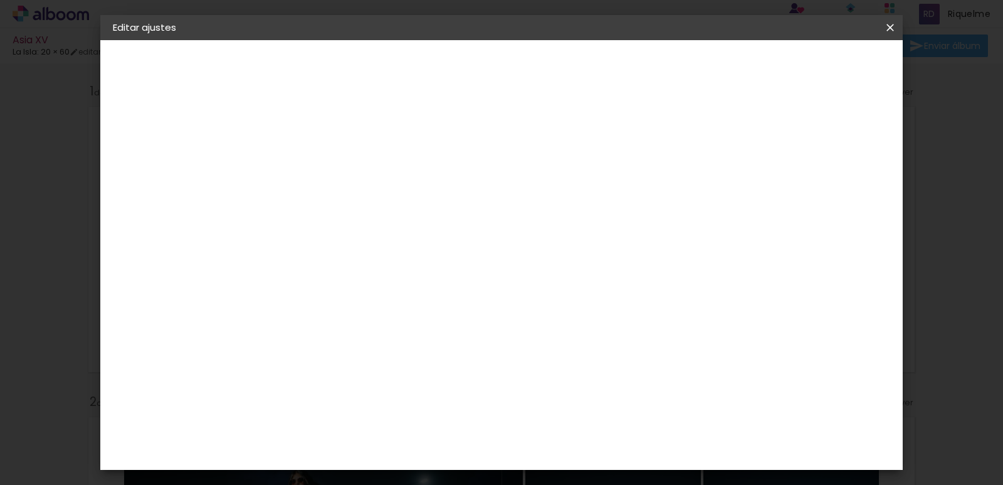
click at [0, 0] on slot "Tamaño libre" at bounding box center [0, 0] width 0 height 0
click at [0, 0] on slot "Avanzar" at bounding box center [0, 0] width 0 height 0
click at [291, 316] on input "20,3" at bounding box center [278, 313] width 33 height 19
click at [304, 249] on div "cm" at bounding box center [285, 313] width 61 height 159
click at [579, 436] on input "61" at bounding box center [571, 436] width 33 height 19
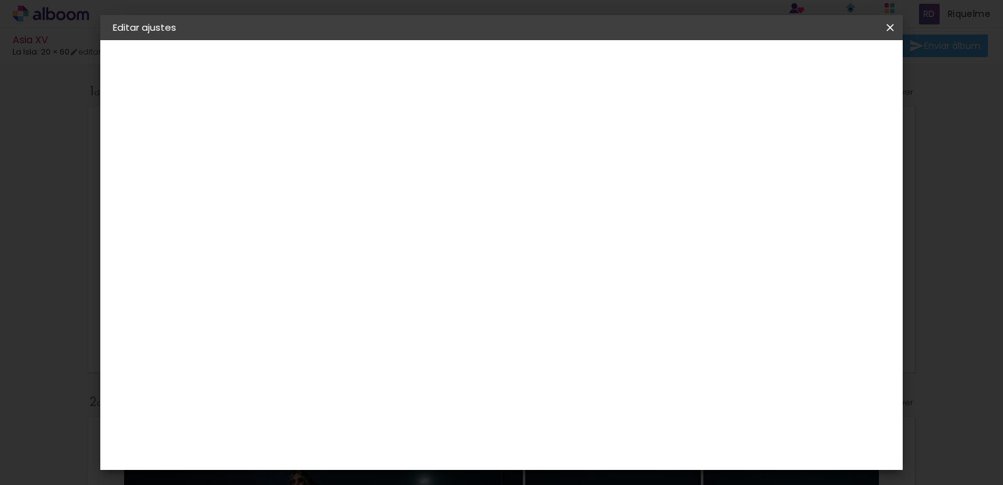
click at [581, 436] on input "61" at bounding box center [571, 436] width 33 height 19
type input "31"
type paper-checkbox "on"
type input "31"
type paper-input "31"
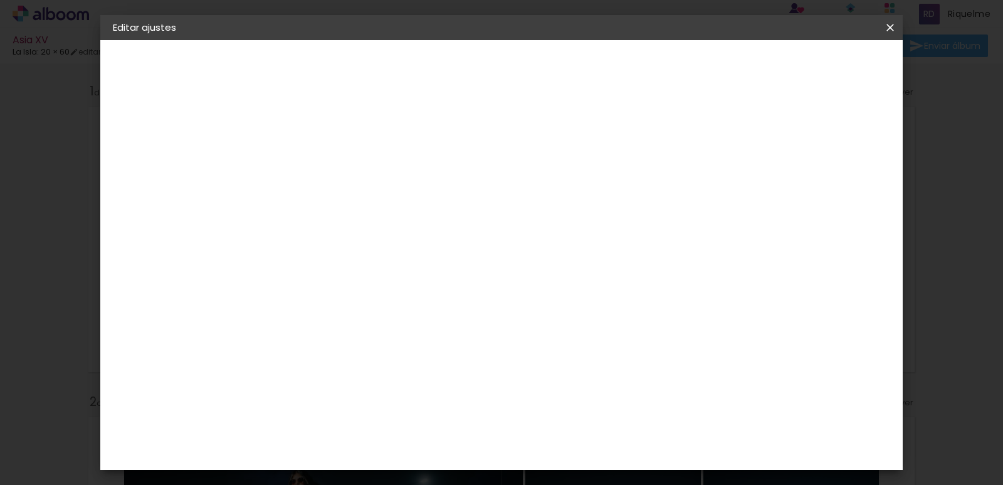
click at [549, 142] on div at bounding box center [543, 144] width 11 height 11
click at [549, 140] on div at bounding box center [543, 144] width 11 height 11
click at [613, 62] on span "Guardar configuración" at bounding box center [581, 71] width 61 height 18
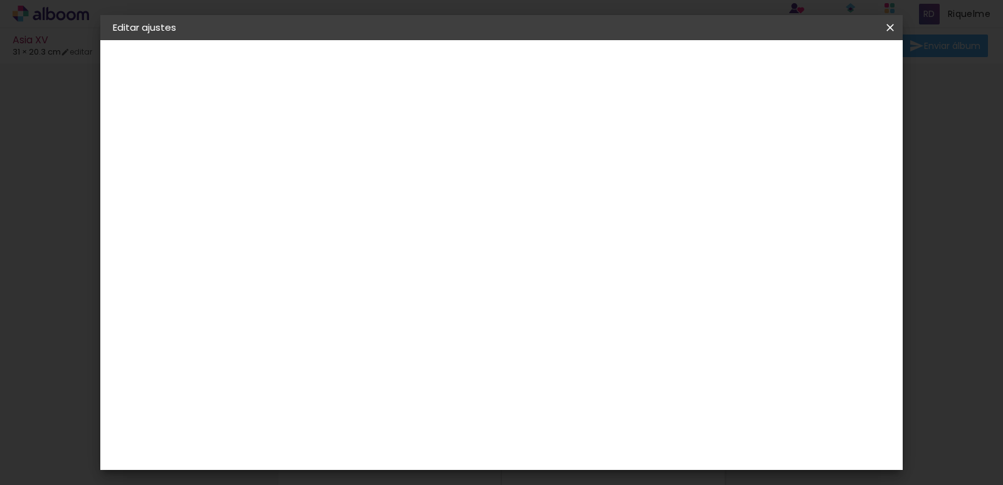
click at [625, 73] on paper-button "Guardar configuración" at bounding box center [582, 71] width 87 height 30
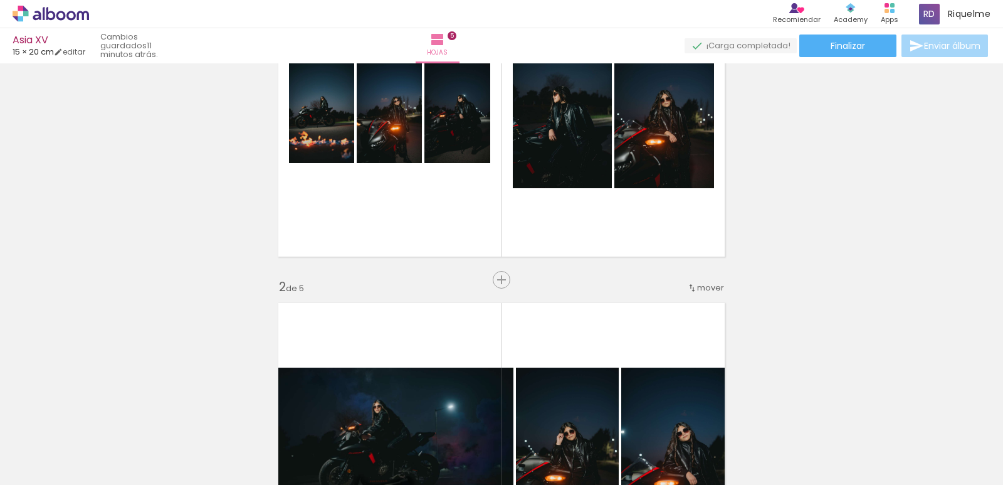
scroll to position [147, 0]
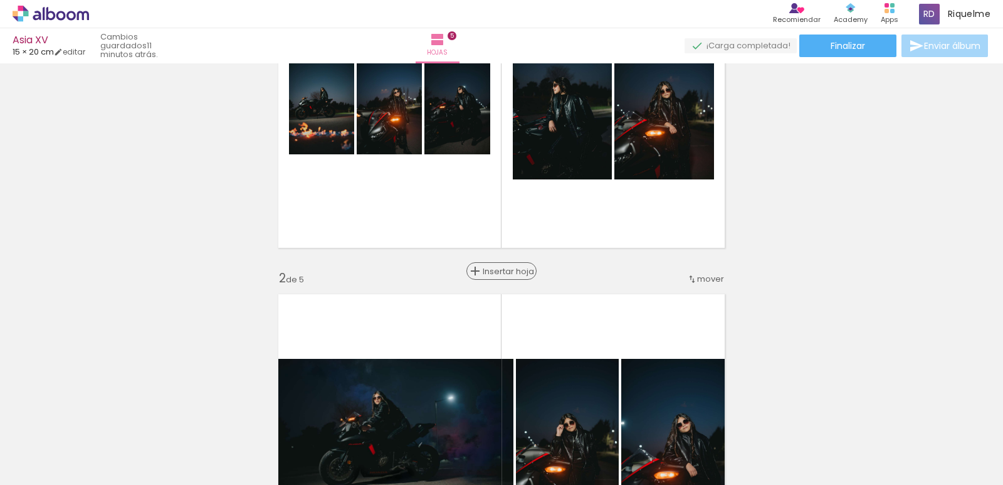
click at [496, 270] on span "Insertar hoja" at bounding box center [507, 271] width 49 height 8
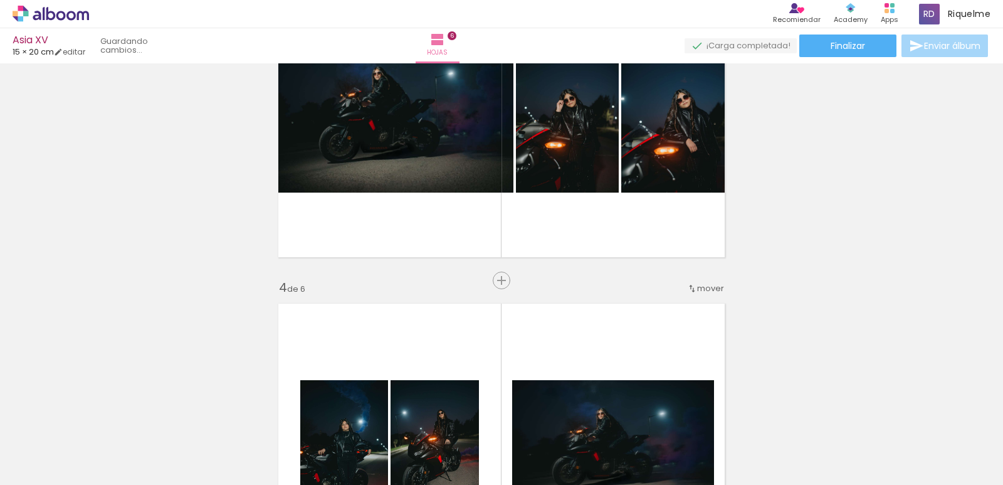
scroll to position [806, 0]
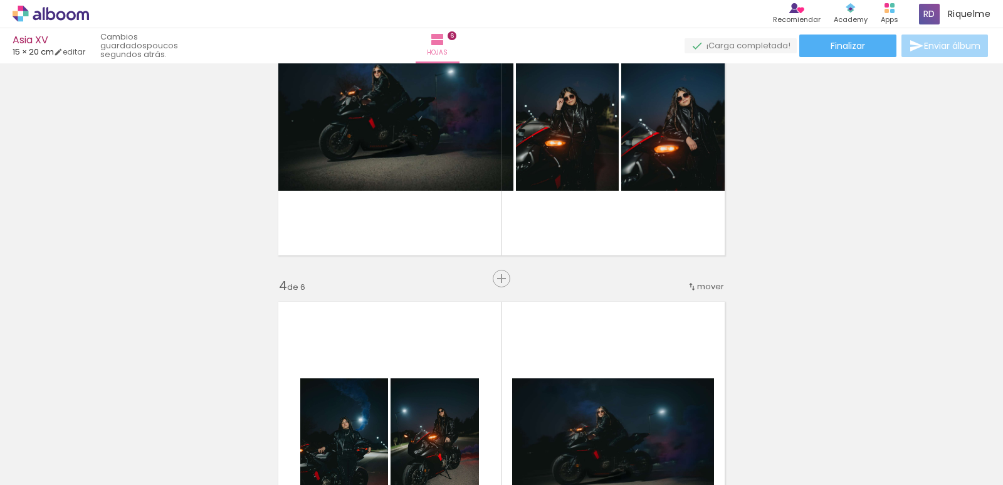
click at [509, 280] on span "Insertar hoja" at bounding box center [533, 279] width 49 height 8
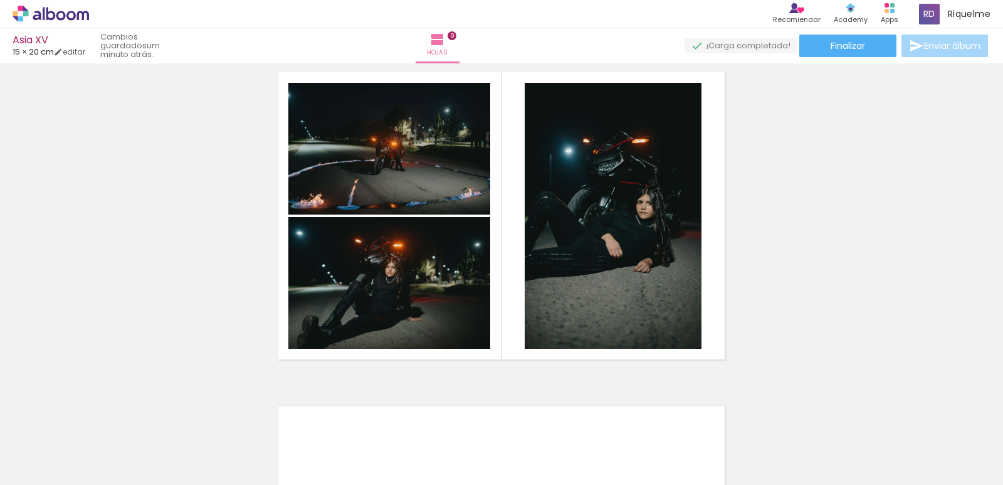
scroll to position [2705, 0]
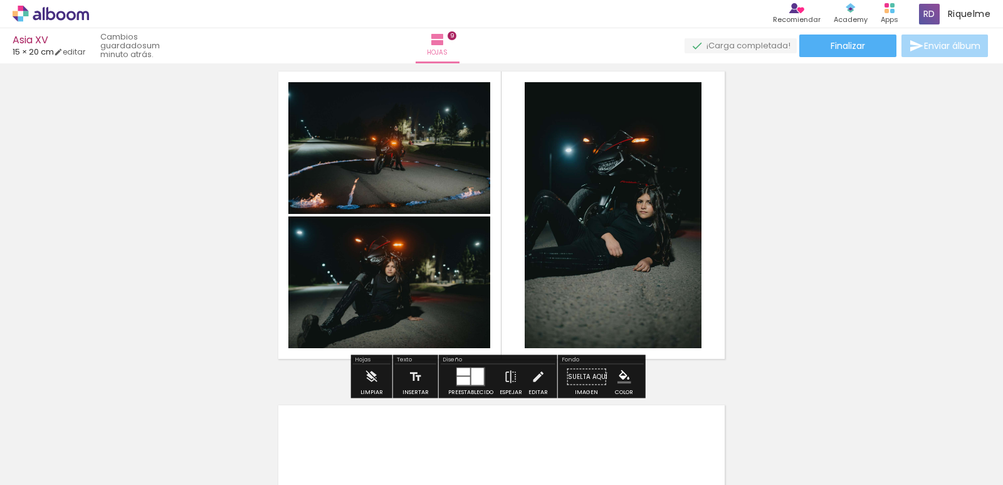
click at [0, 0] on div "Confirmar Cancelar" at bounding box center [0, 0] width 0 height 0
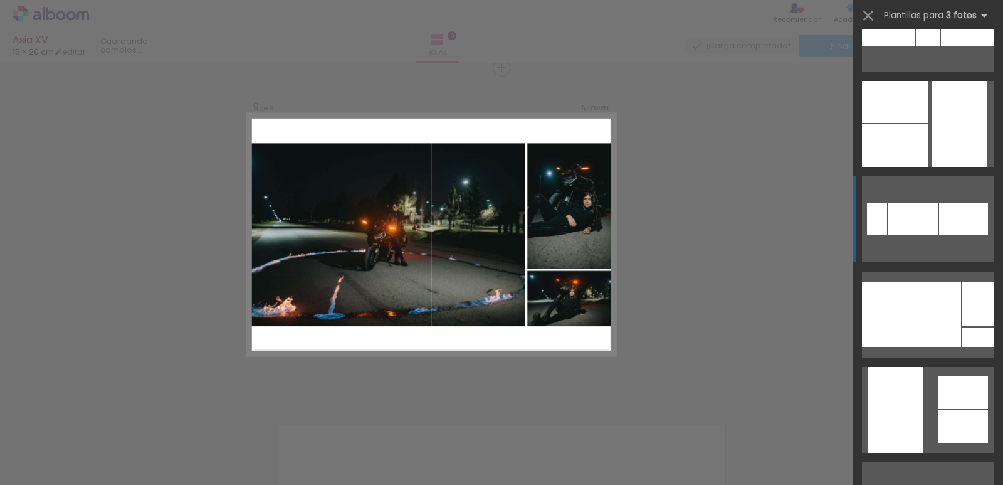
scroll to position [534, 0]
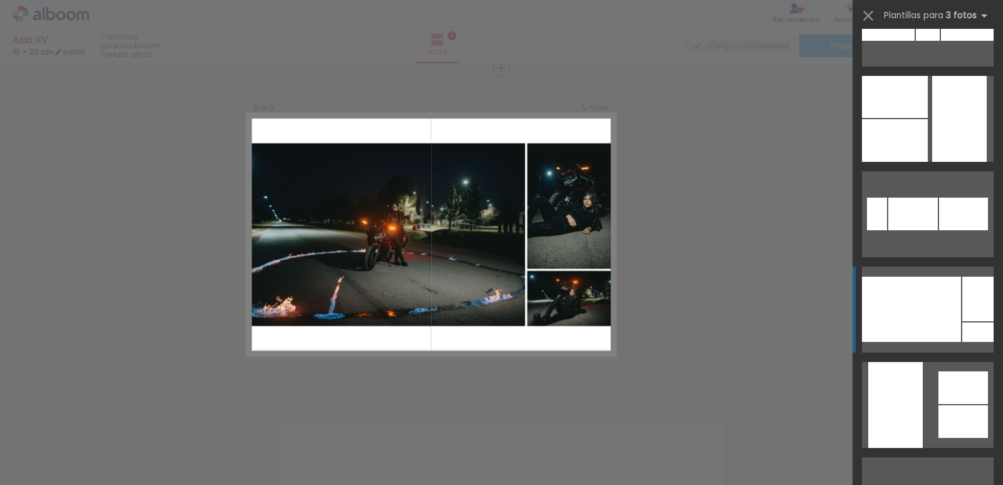
click at [904, 297] on div at bounding box center [911, 309] width 99 height 65
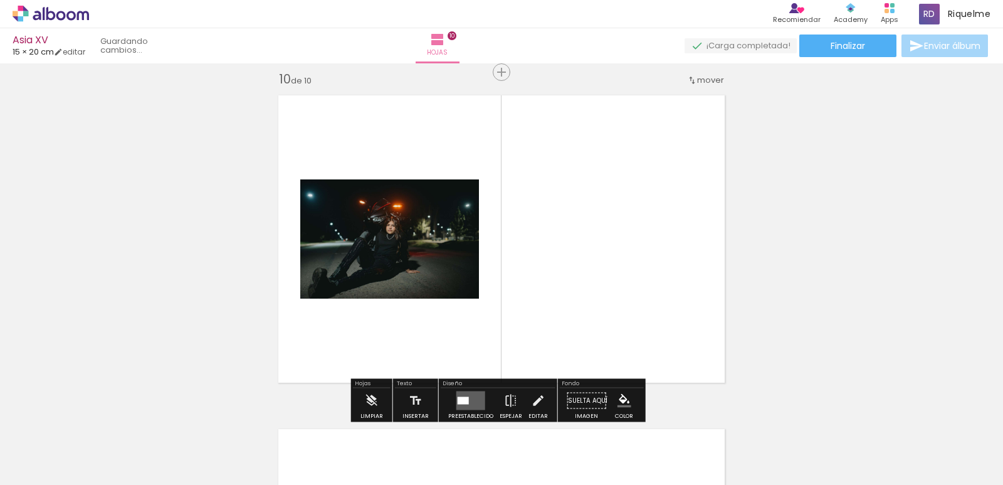
scroll to position [3019, 0]
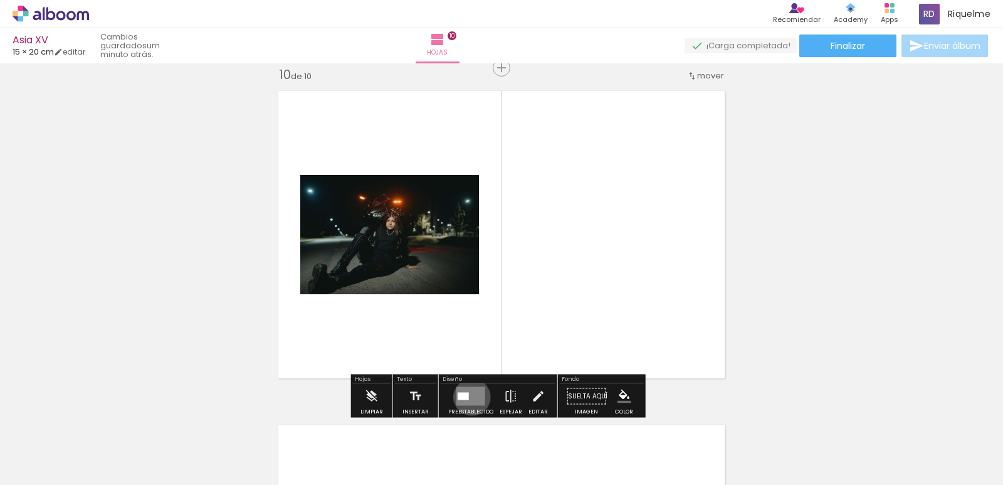
click at [0, 0] on div "Confirmar Cancelar" at bounding box center [0, 0] width 0 height 0
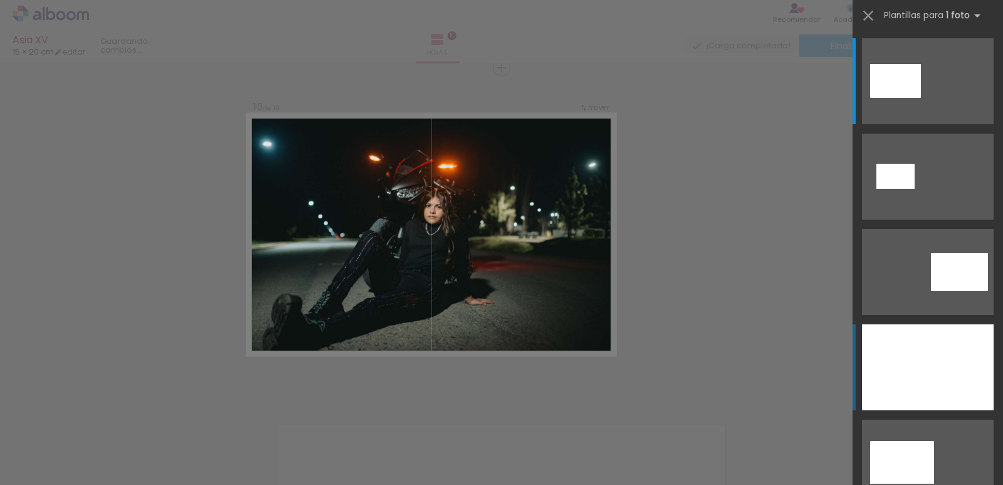
click at [896, 359] on div at bounding box center [928, 367] width 132 height 86
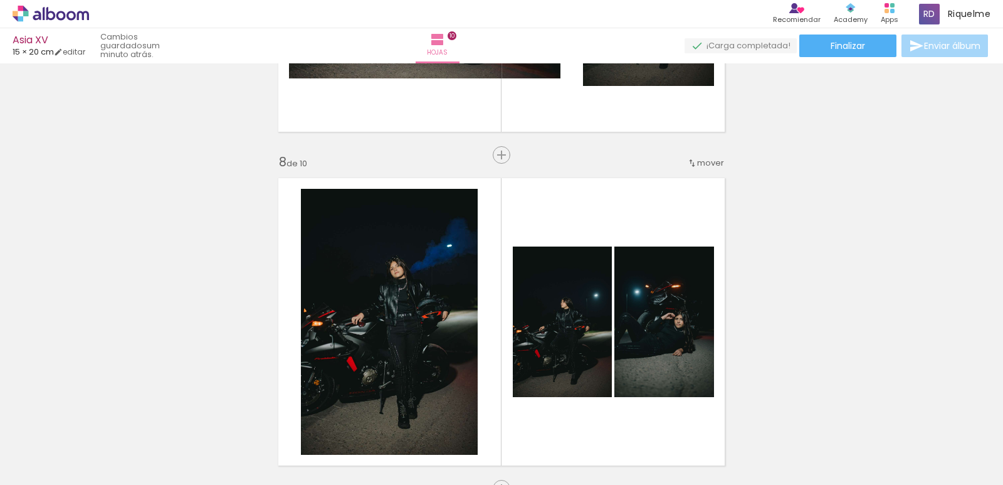
scroll to position [2264, 0]
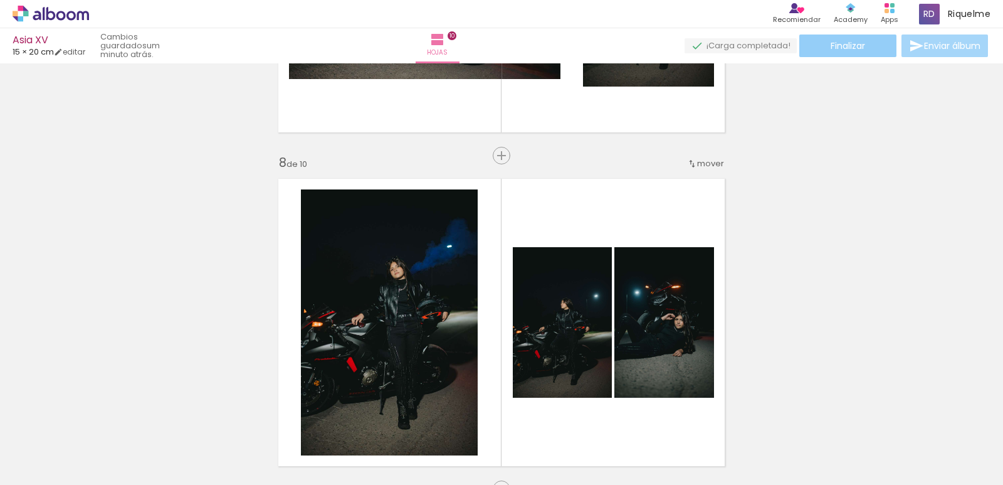
click at [850, 48] on span "Finalizar" at bounding box center [848, 45] width 34 height 9
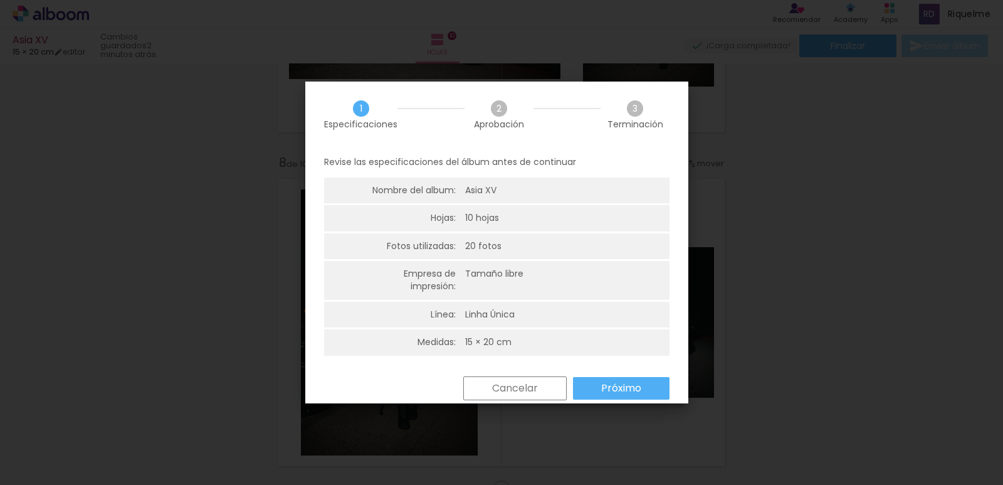
click at [0, 0] on paper-button "Próximo" at bounding box center [0, 0] width 0 height 0
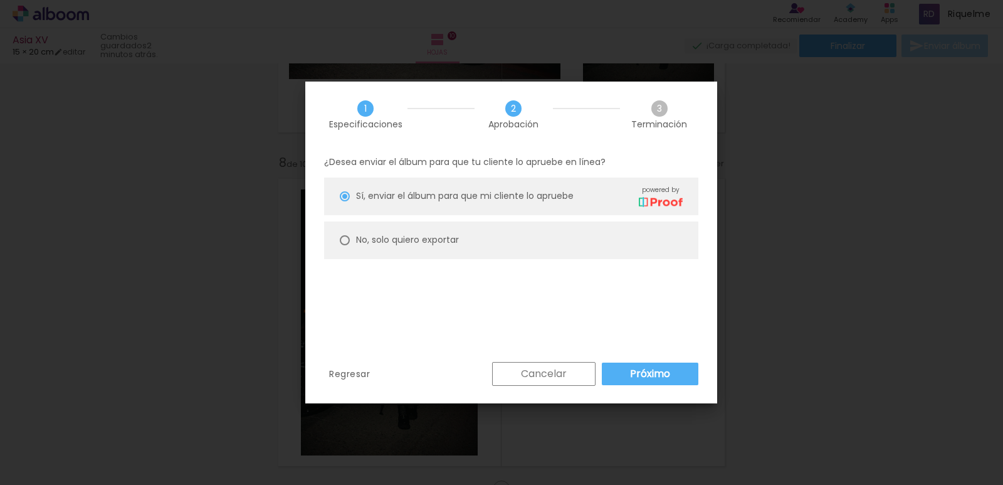
type paper-radio-button "on"
click at [543, 243] on paper-radio-button "No, solo quiero exportar" at bounding box center [511, 240] width 374 height 38
click at [0, 0] on slot "Próximo" at bounding box center [0, 0] width 0 height 0
type input "Alta, 300 DPI"
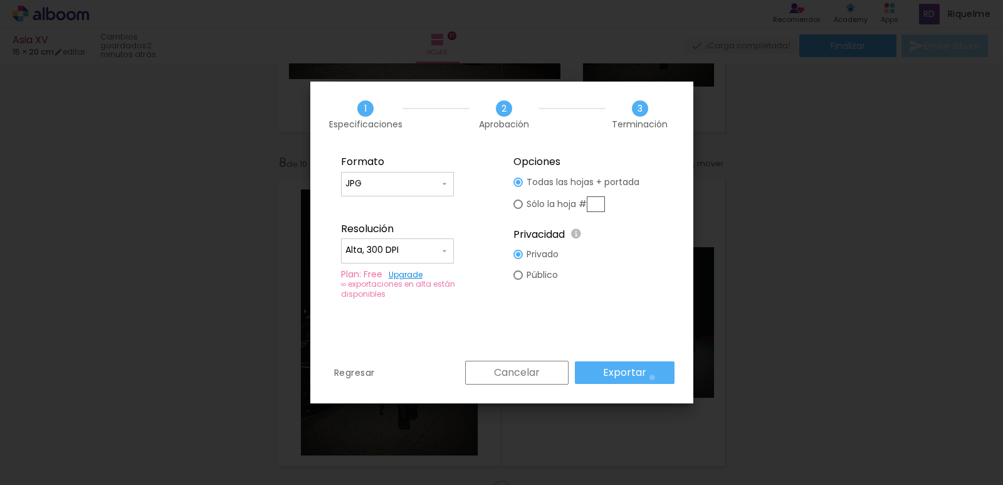
click at [654, 377] on paper-button "Exportar" at bounding box center [625, 372] width 100 height 23
